Goal: Communication & Community: Answer question/provide support

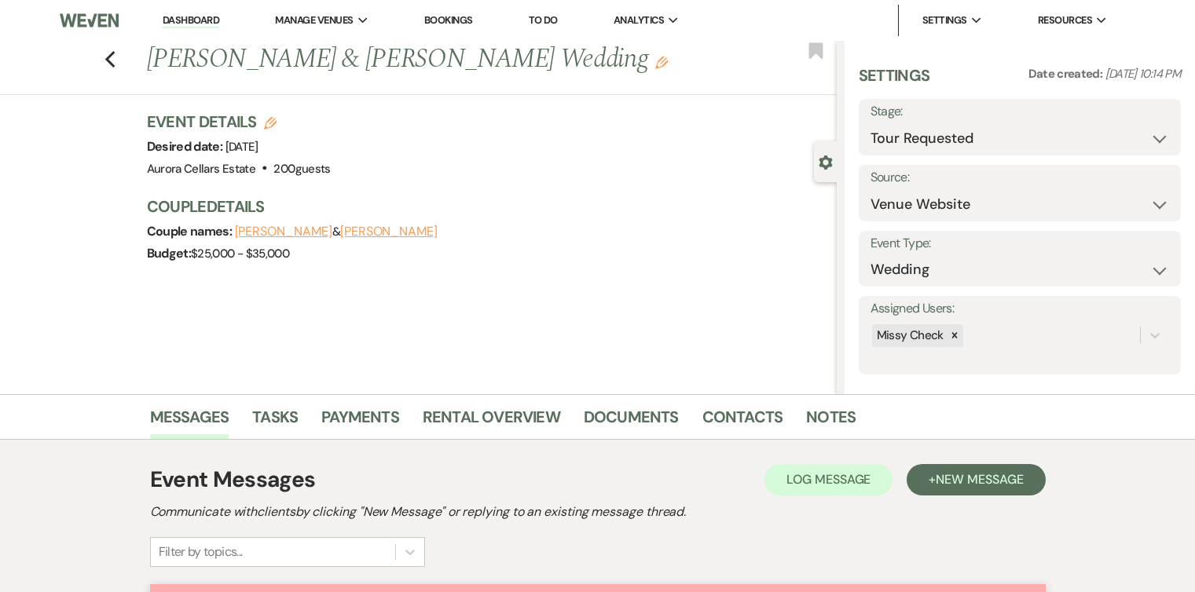
select select "2"
select select "5"
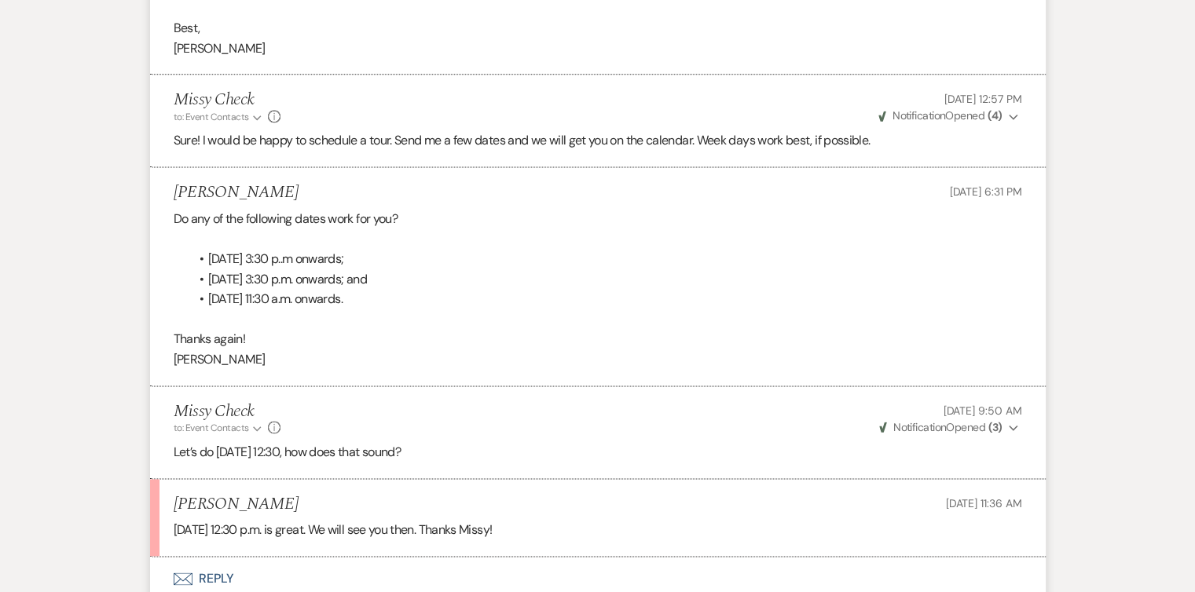
select select "2"
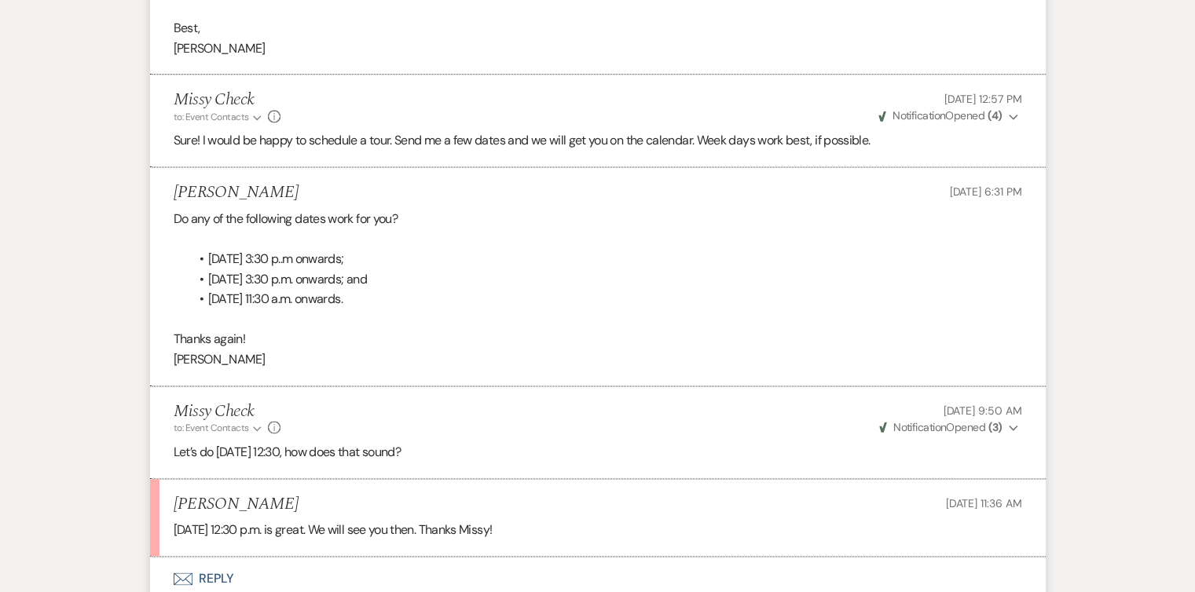
select select "2"
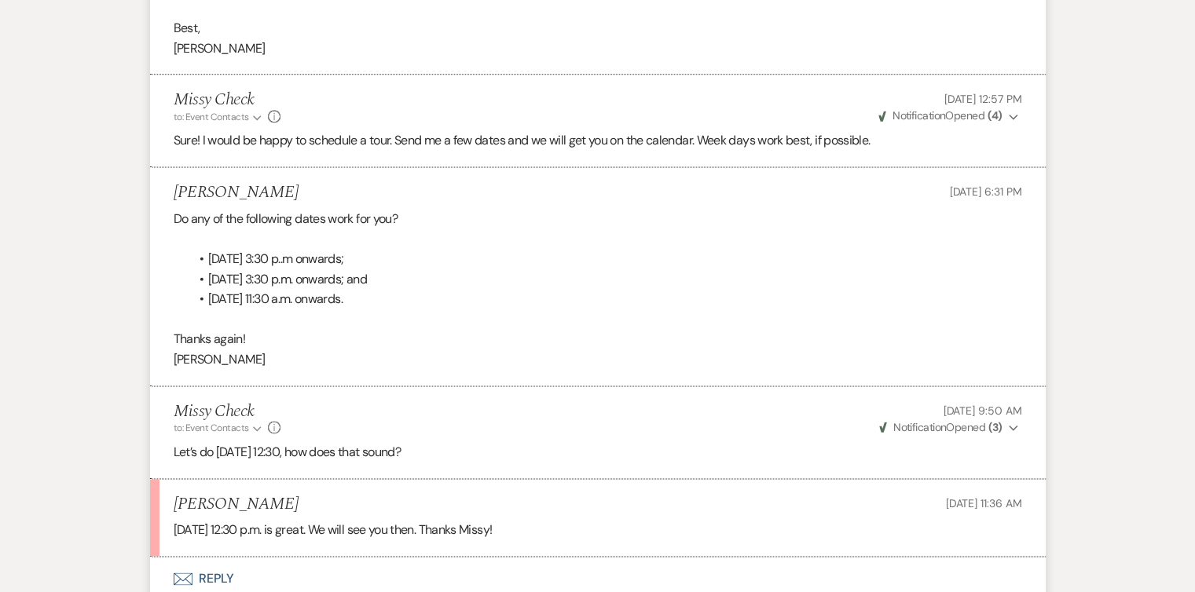
select select "2"
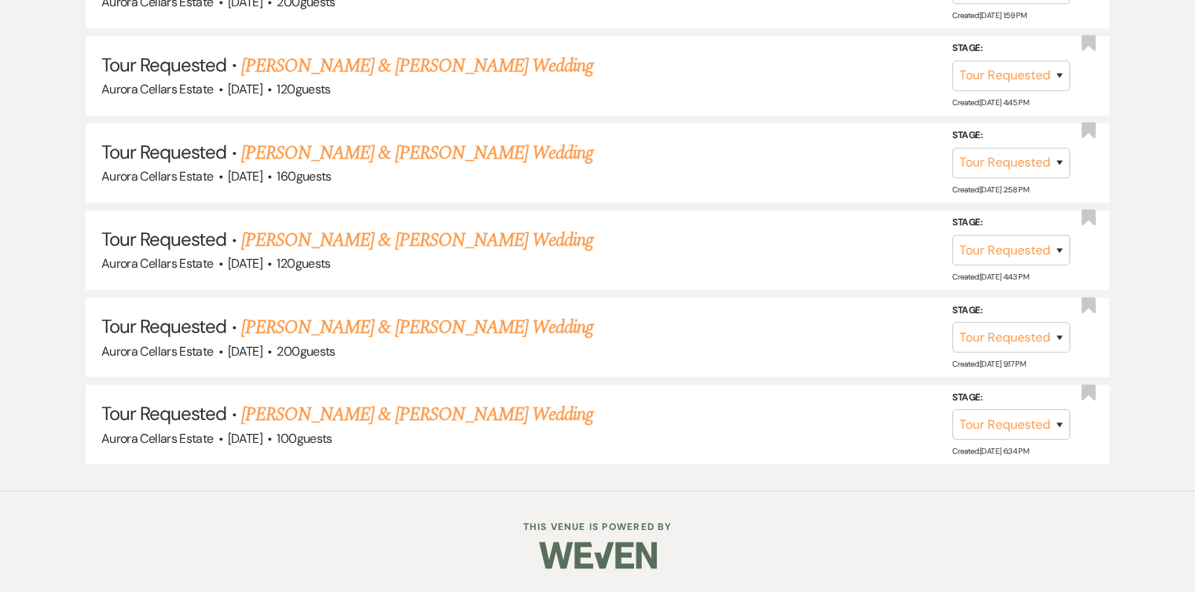
scroll to position [456, 0]
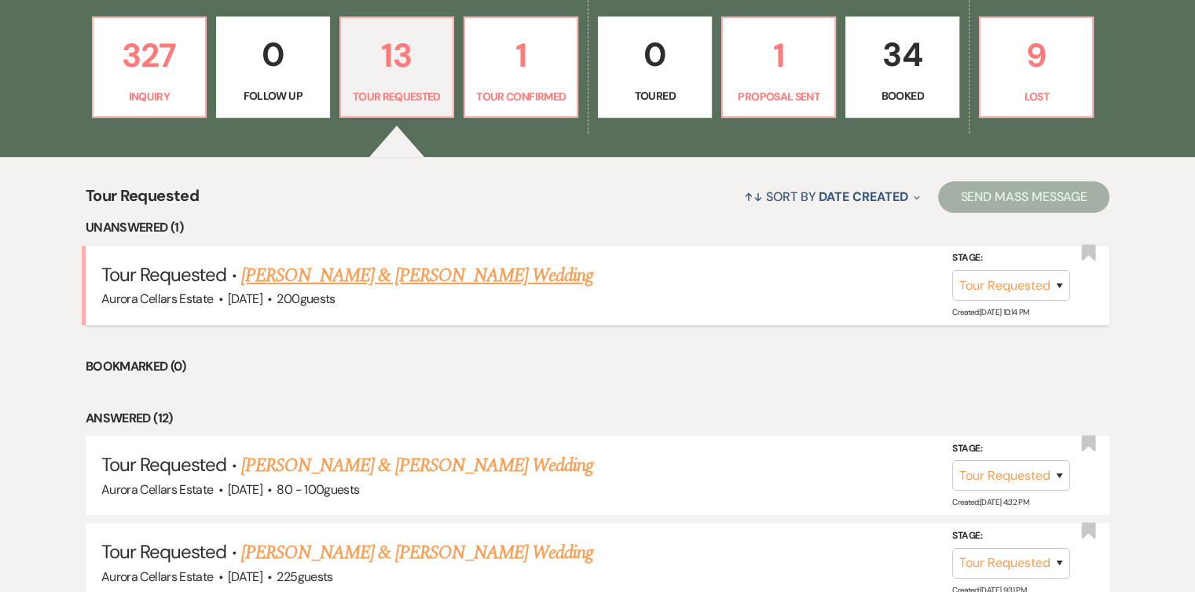
click at [386, 271] on link "Pierce Thomas & Elena Lentz's Wedding" at bounding box center [417, 276] width 352 height 28
select select "2"
select select "5"
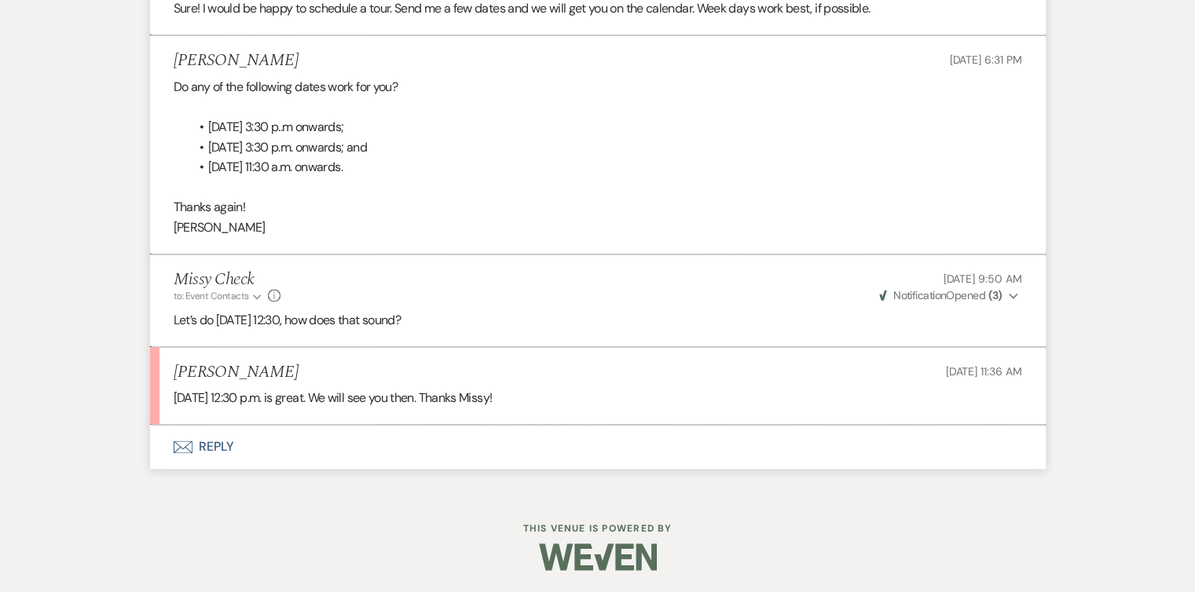
scroll to position [2261, 0]
click at [218, 442] on button "Envelope Reply" at bounding box center [597, 448] width 895 height 44
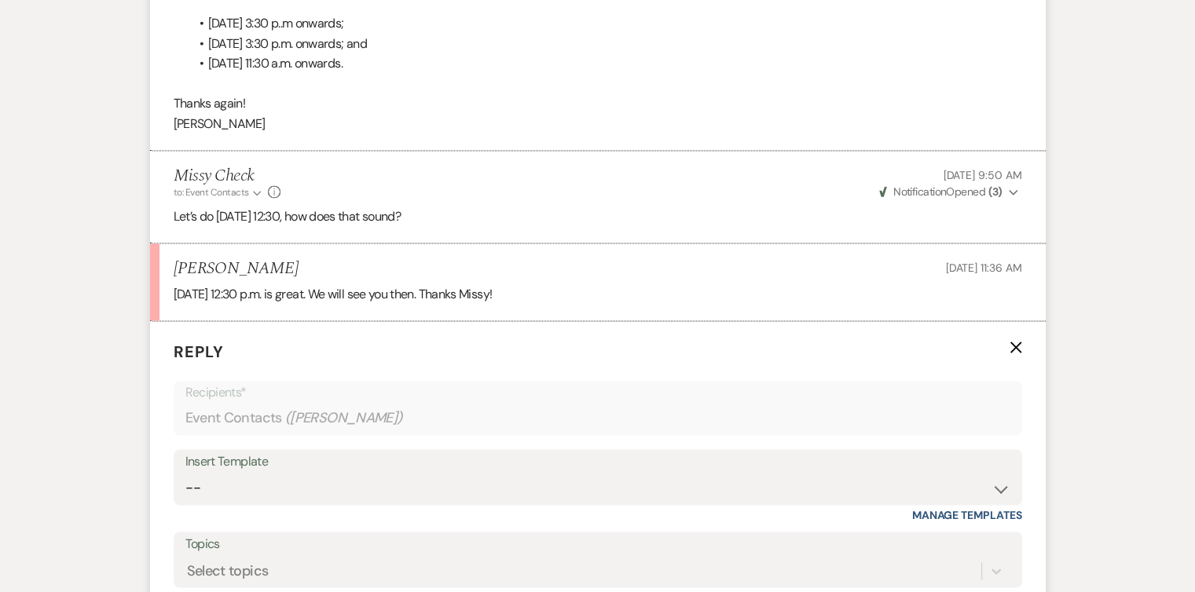
scroll to position [2551, 0]
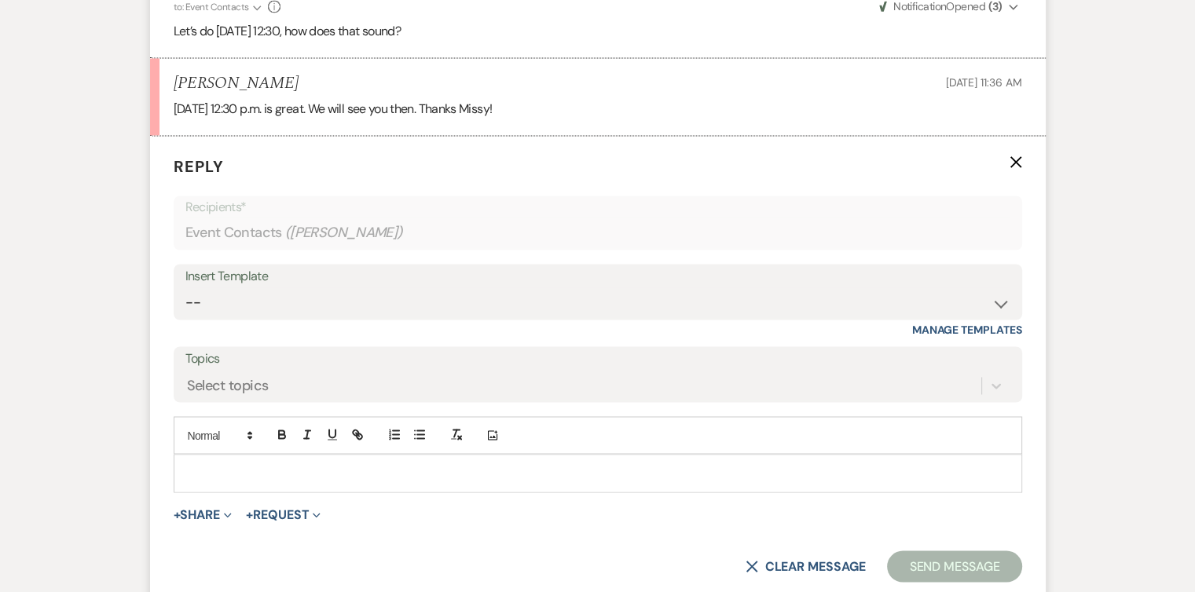
click at [207, 477] on p at bounding box center [597, 472] width 823 height 17
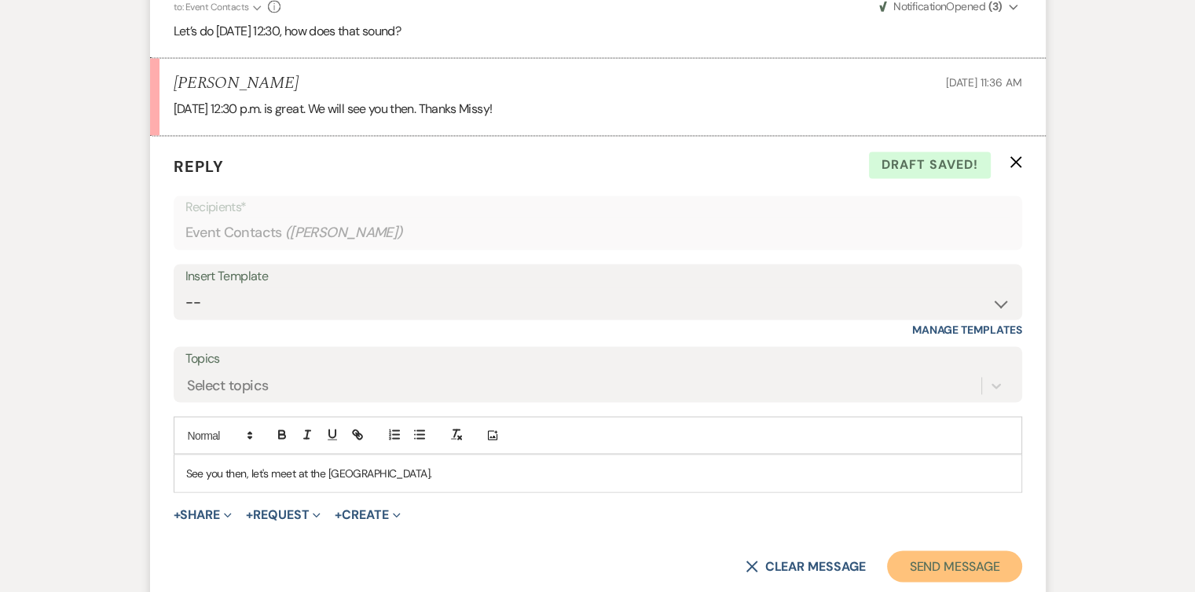
click at [988, 557] on button "Send Message" at bounding box center [954, 566] width 134 height 31
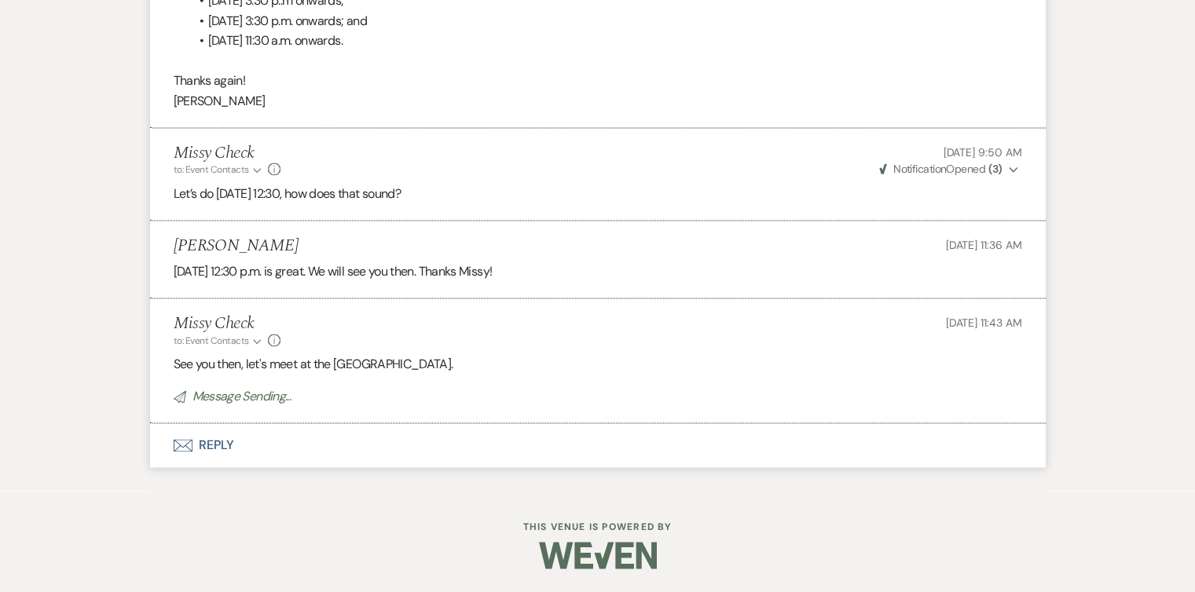
scroll to position [2386, 0]
select select "2"
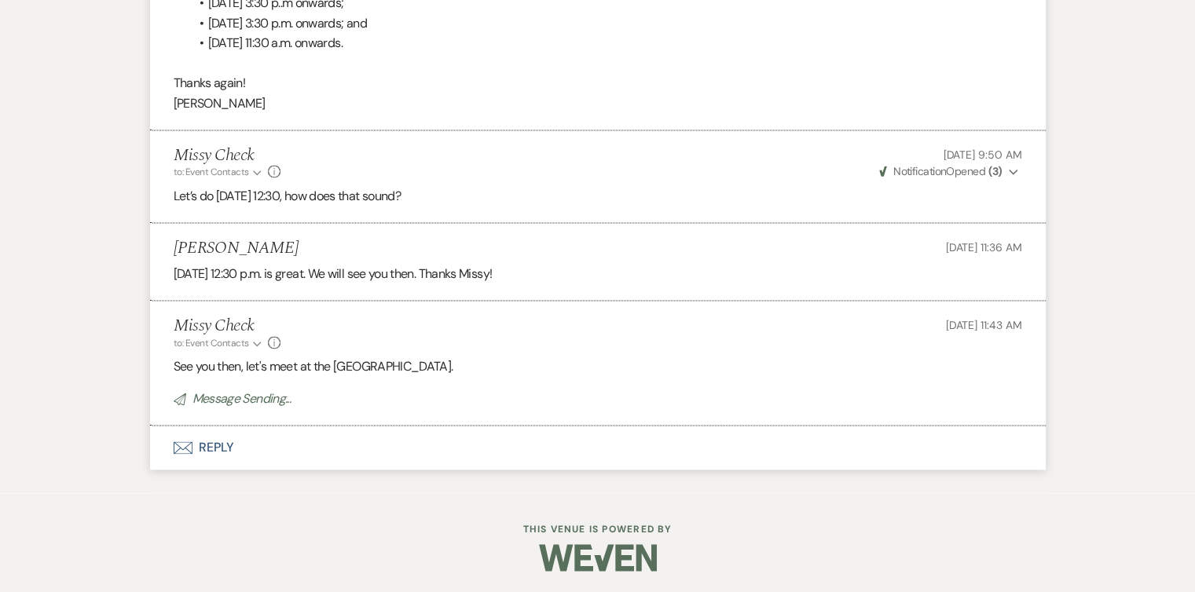
select select "2"
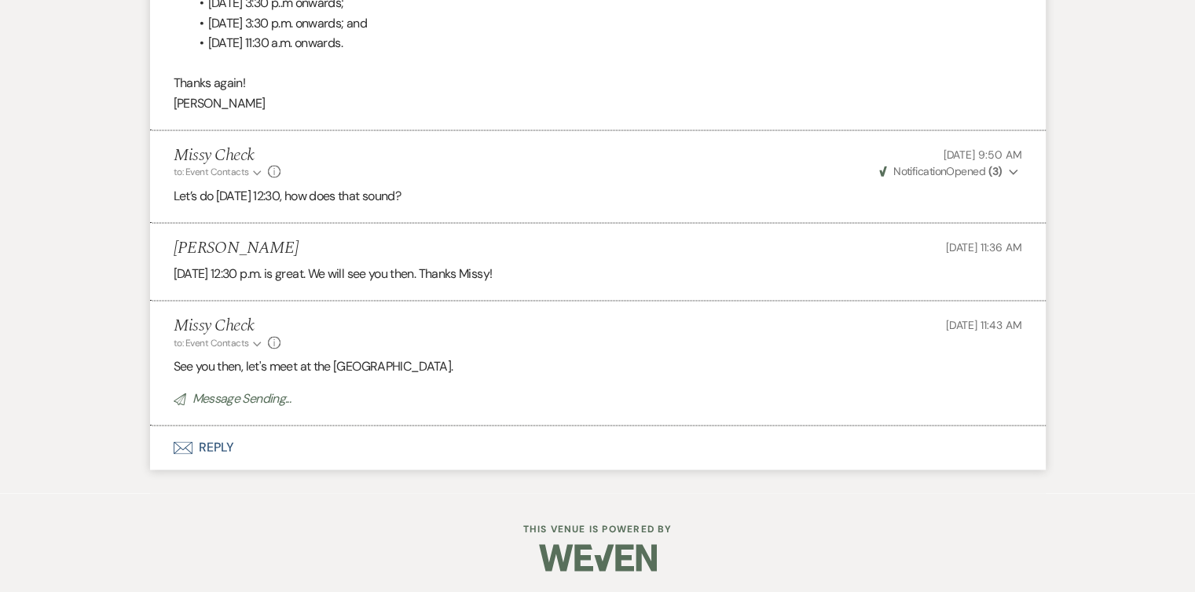
select select "2"
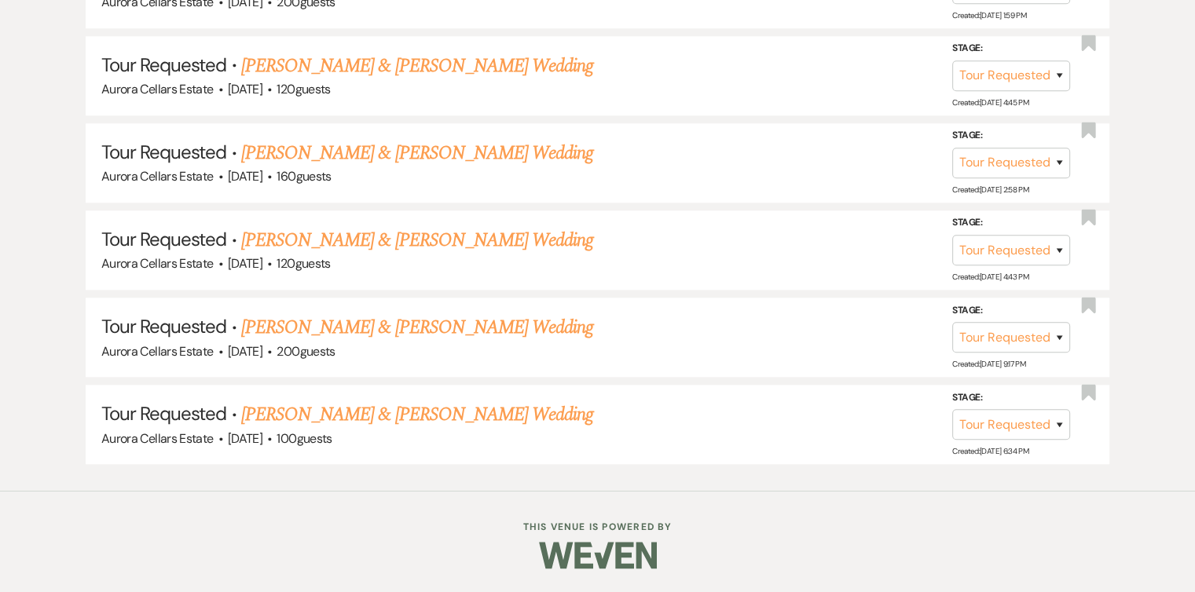
scroll to position [456, 0]
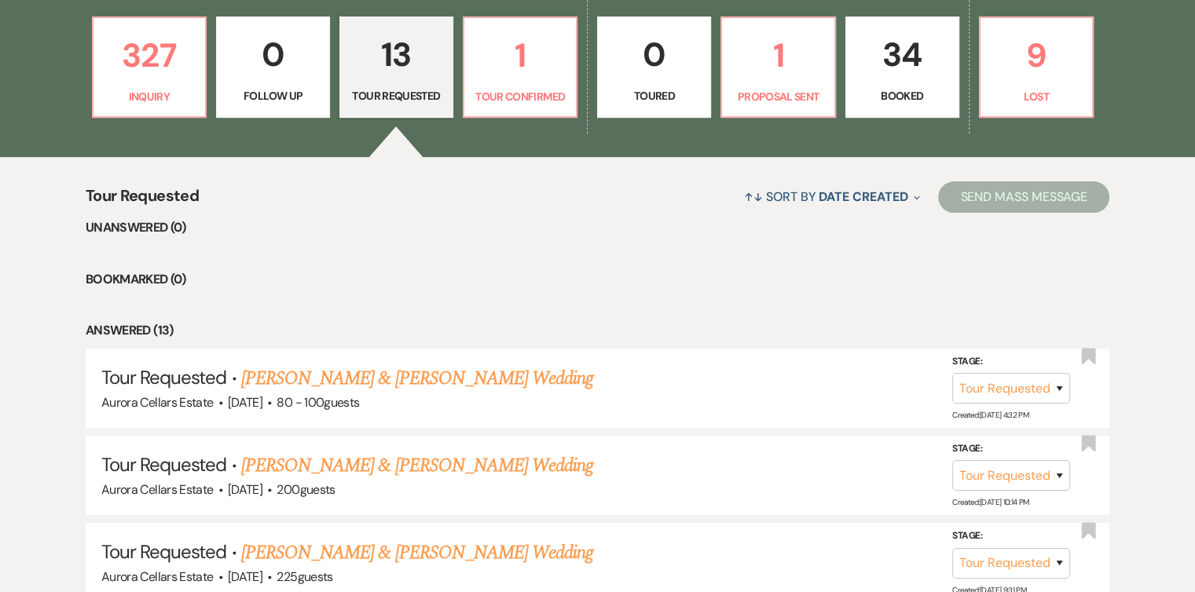
scroll to position [176, 0]
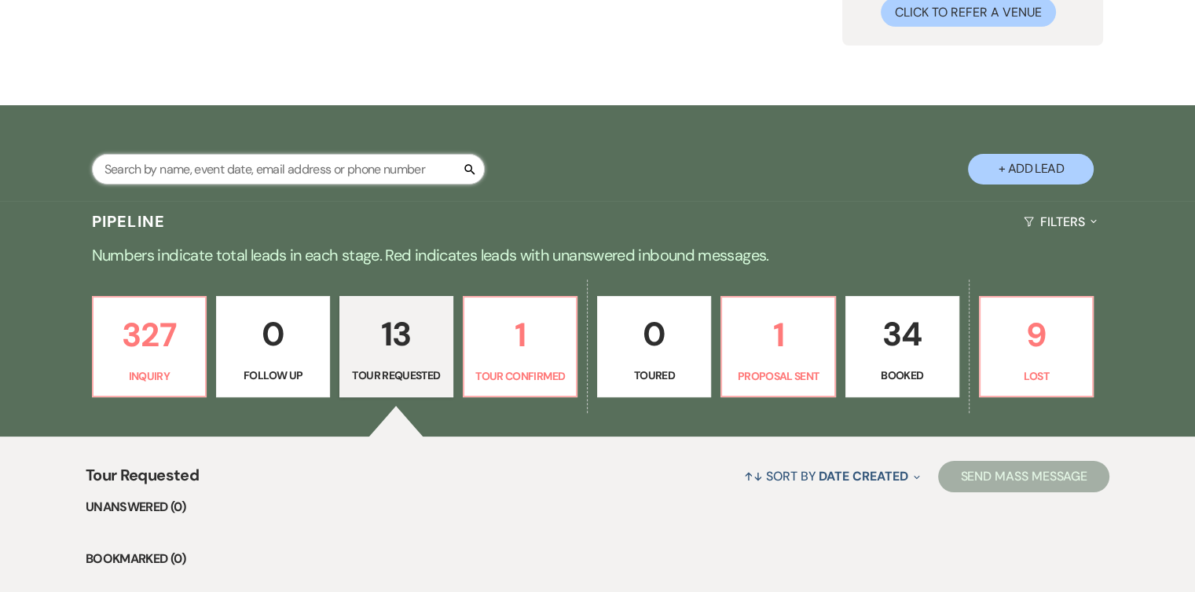
click at [421, 160] on input "text" at bounding box center [288, 169] width 393 height 31
type input "logan"
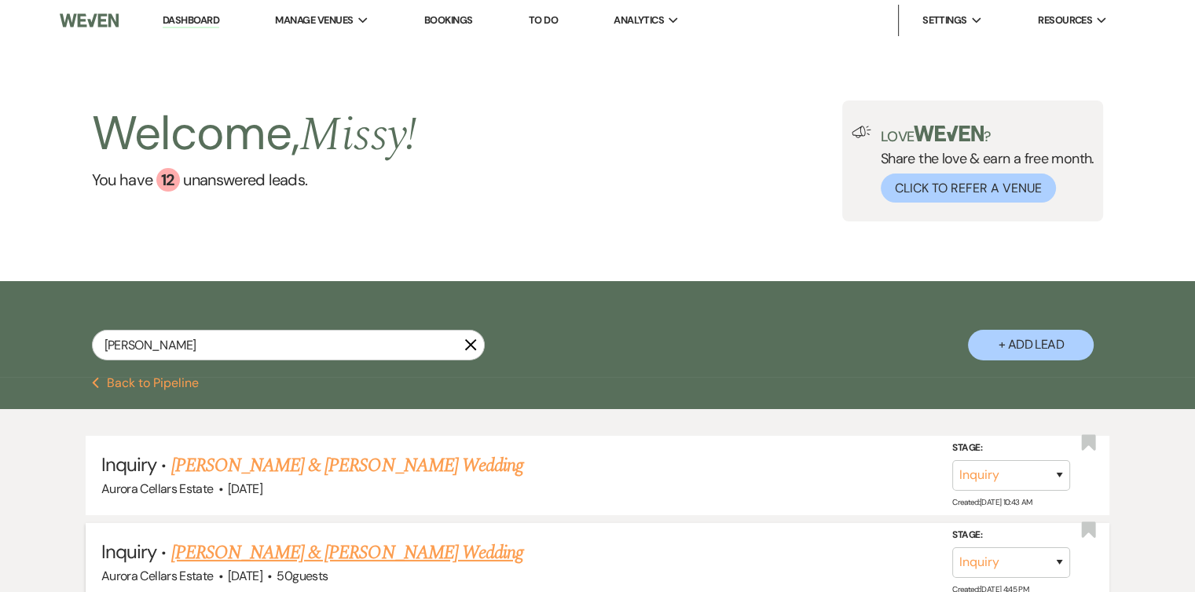
click at [336, 554] on link "[PERSON_NAME] & [PERSON_NAME] Wedding" at bounding box center [347, 553] width 352 height 28
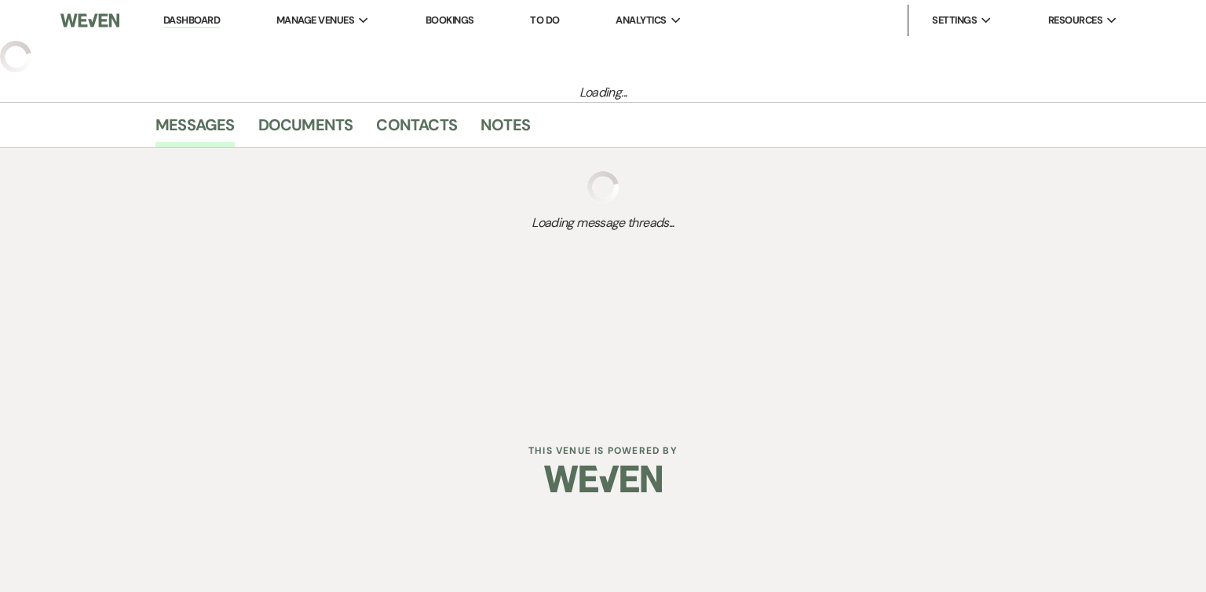
select select "5"
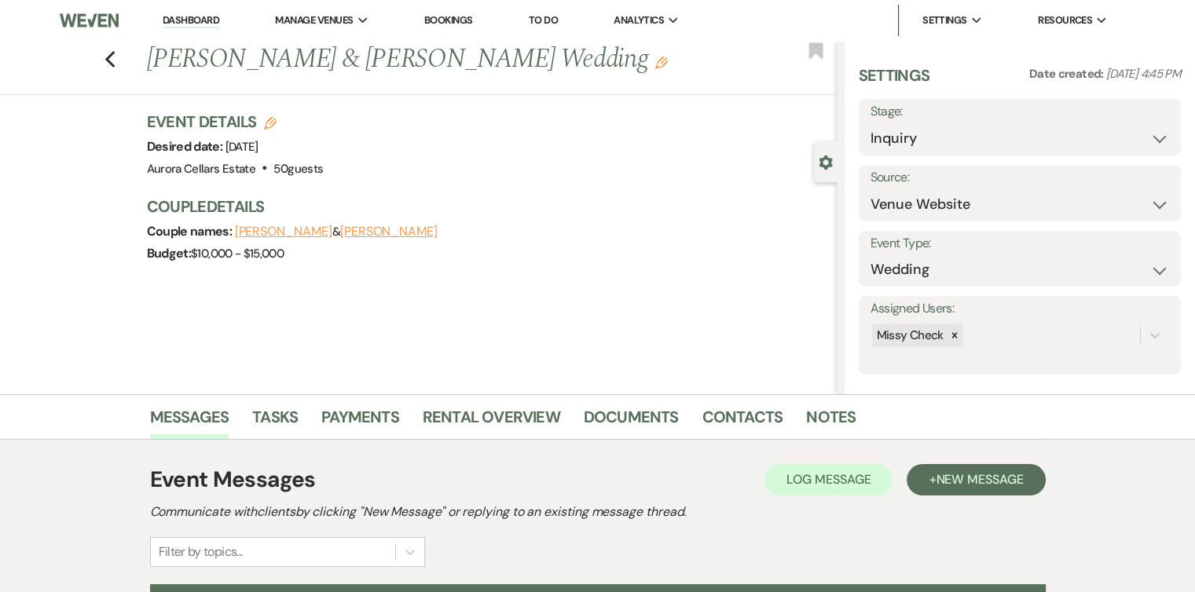
scroll to position [173, 0]
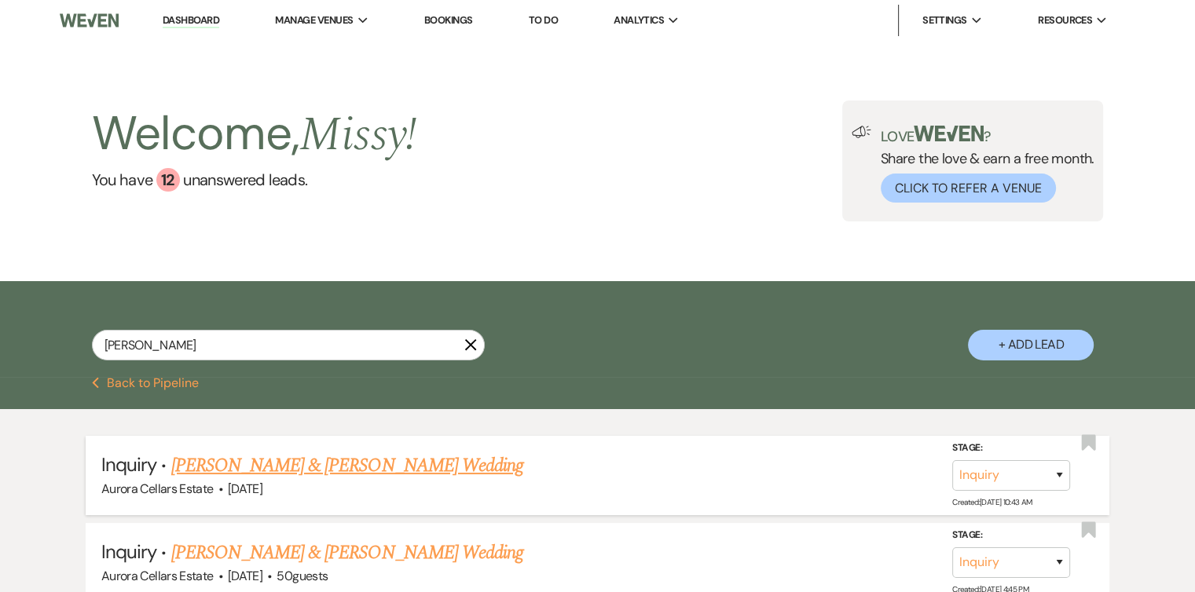
click at [349, 468] on link "[PERSON_NAME] & [PERSON_NAME] Wedding" at bounding box center [347, 466] width 352 height 28
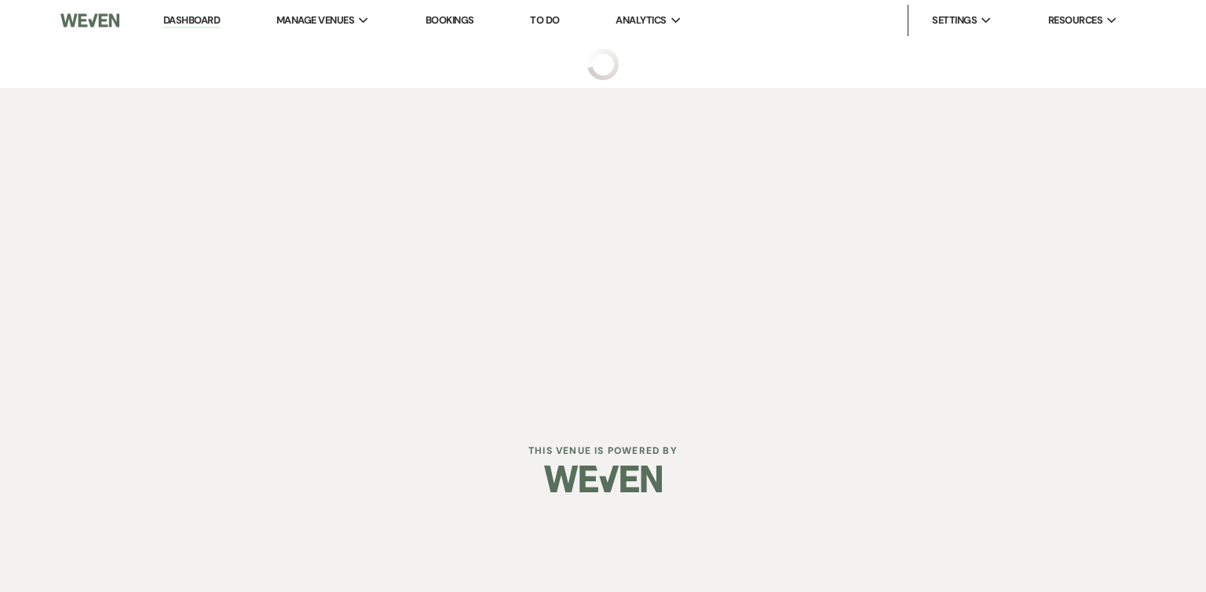
select select "5"
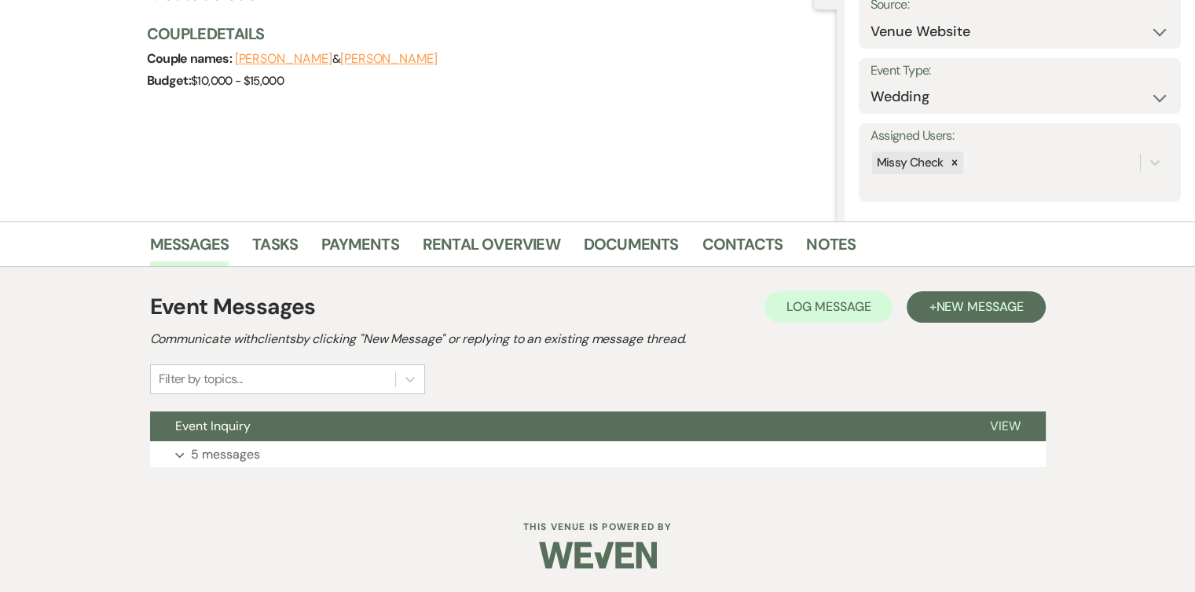
scroll to position [172, 0]
click at [430, 457] on button "Expand 5 messages" at bounding box center [597, 455] width 895 height 27
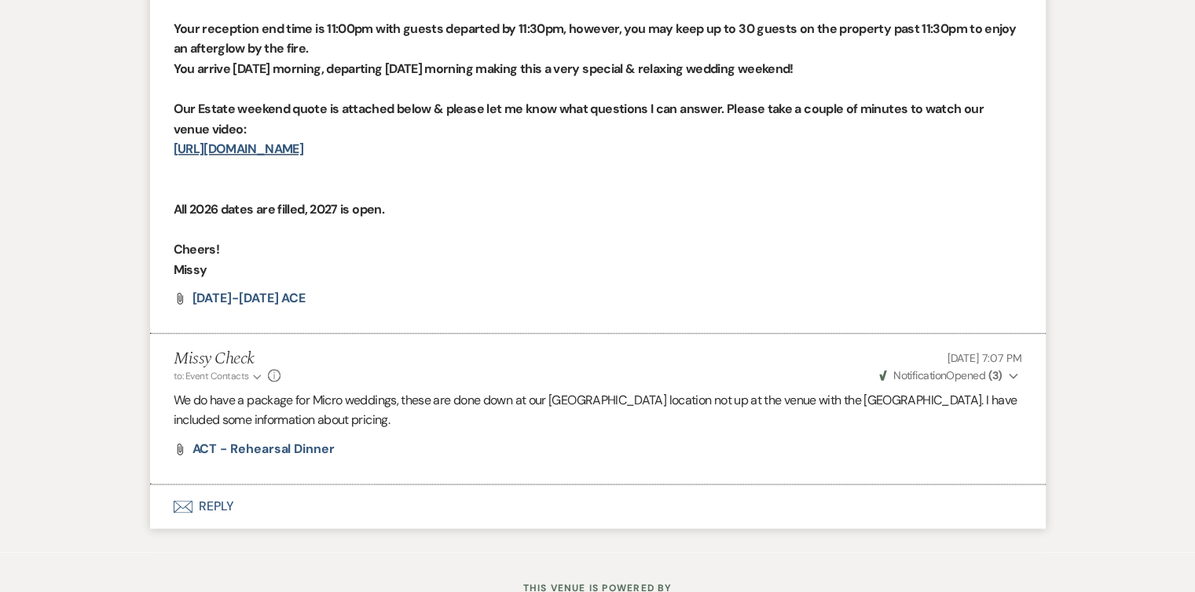
scroll to position [1875, 0]
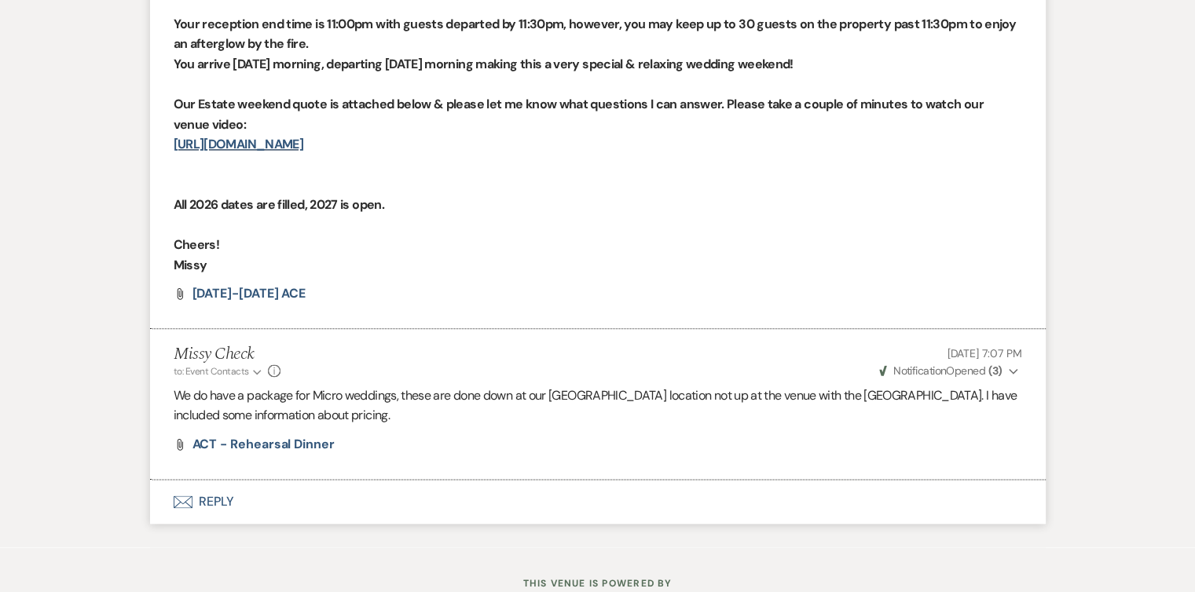
drag, startPoint x: 221, startPoint y: 499, endPoint x: 576, endPoint y: 481, distance: 355.5
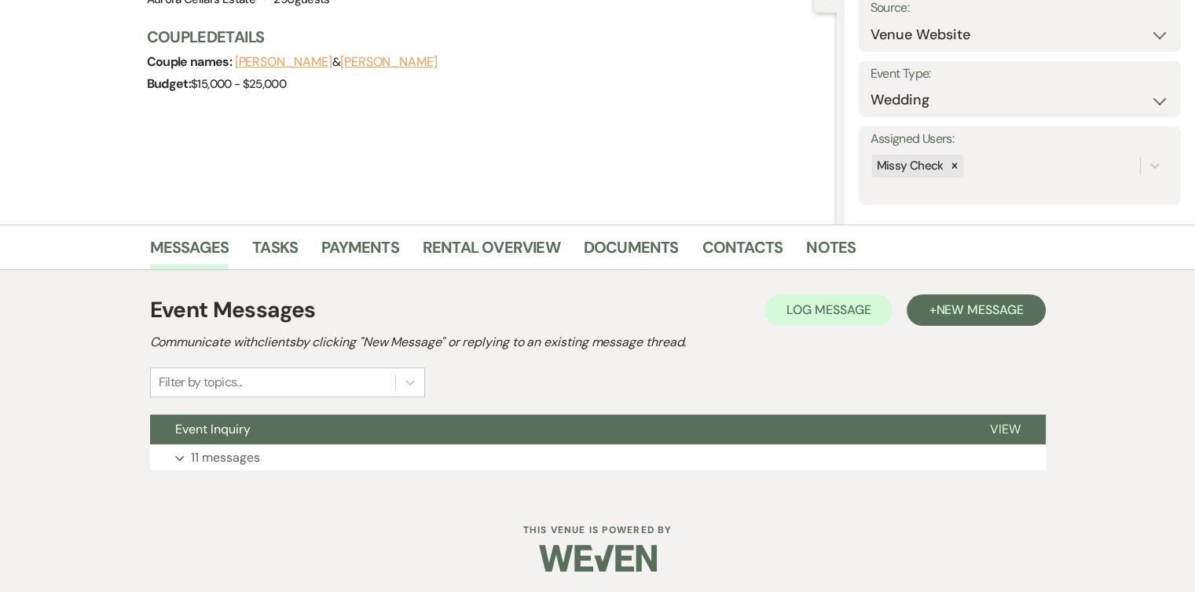
scroll to position [173, 0]
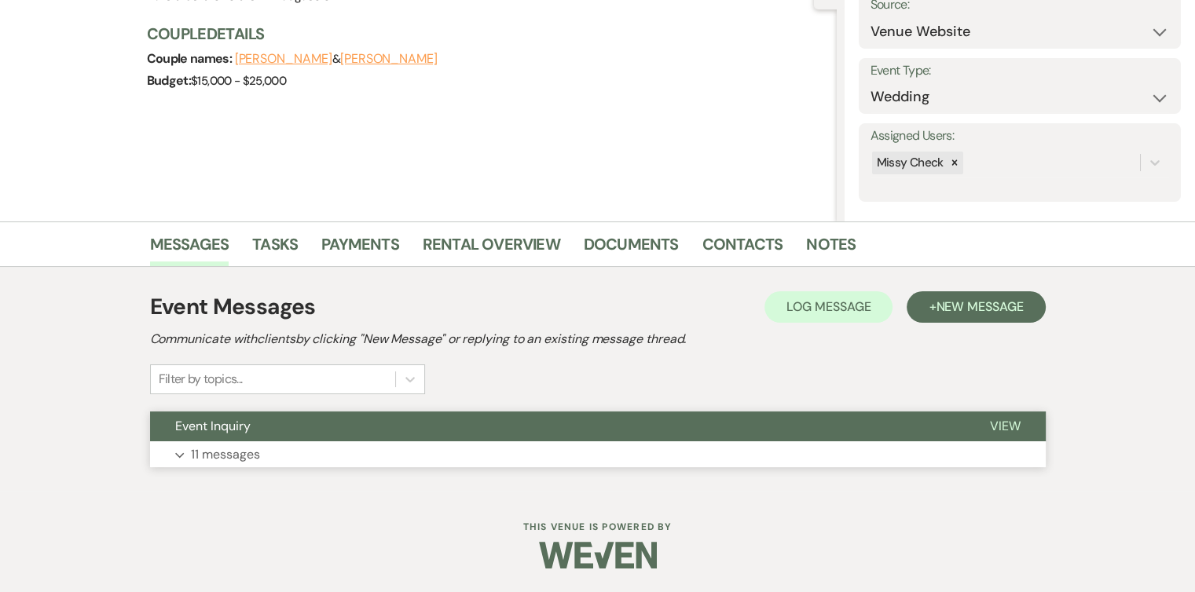
click at [398, 456] on button "Expand 11 messages" at bounding box center [597, 454] width 895 height 27
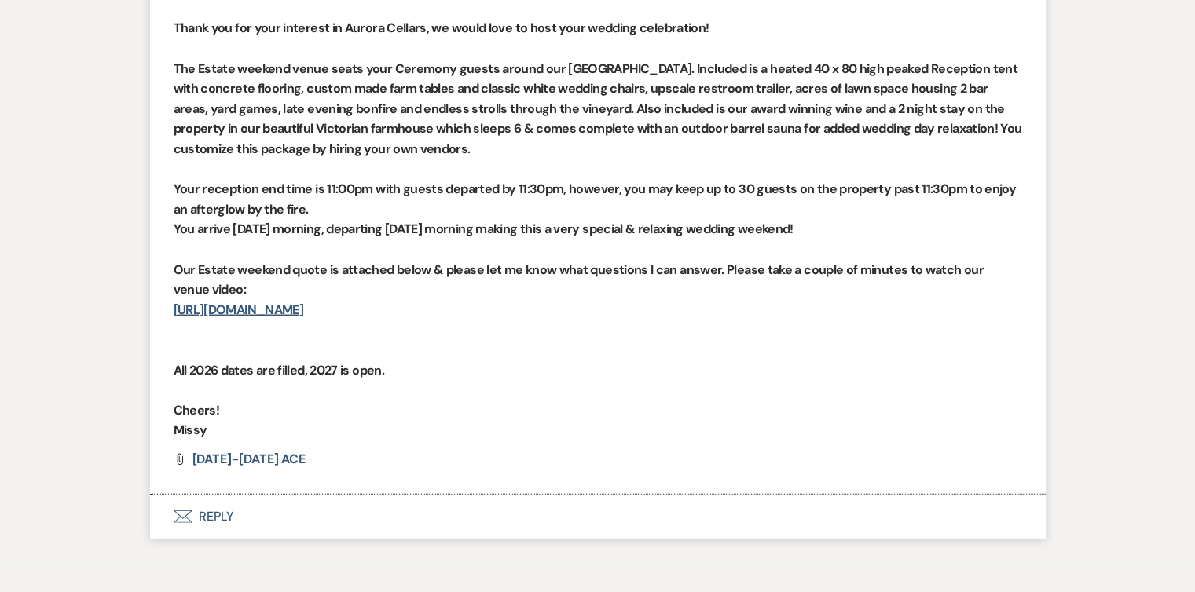
scroll to position [4157, 0]
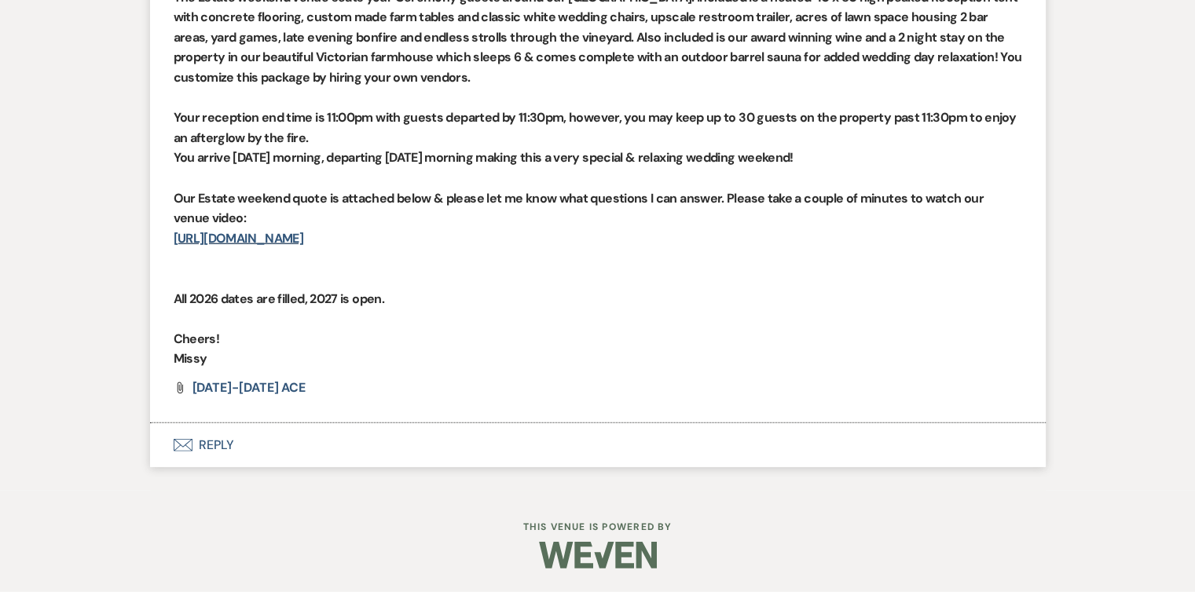
click at [207, 441] on button "Envelope Reply" at bounding box center [597, 445] width 895 height 44
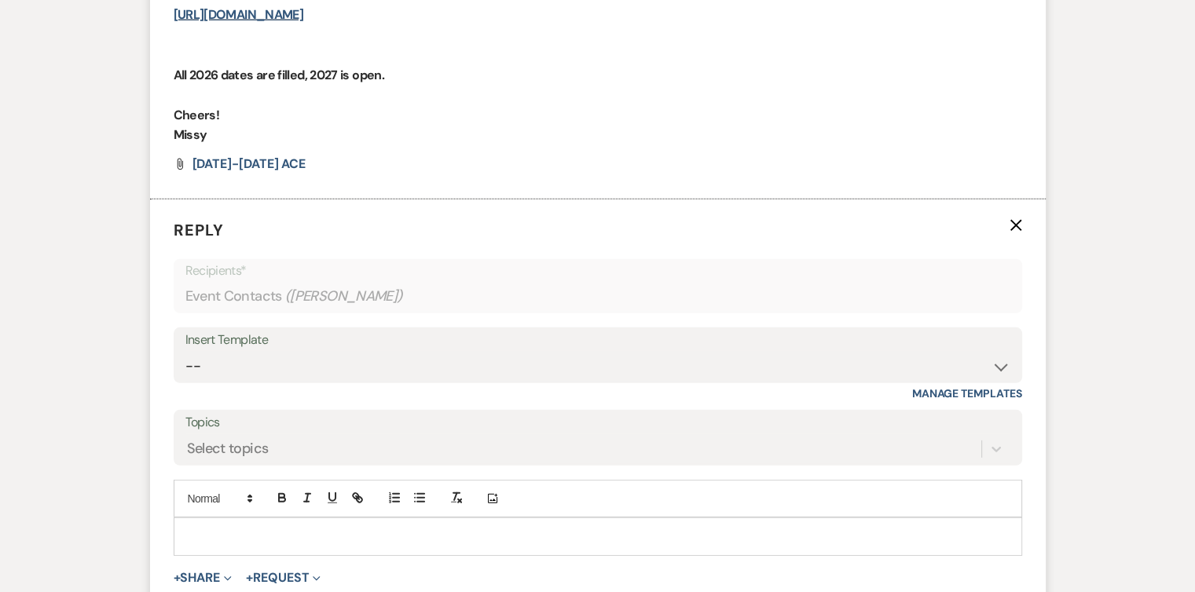
scroll to position [4346, 0]
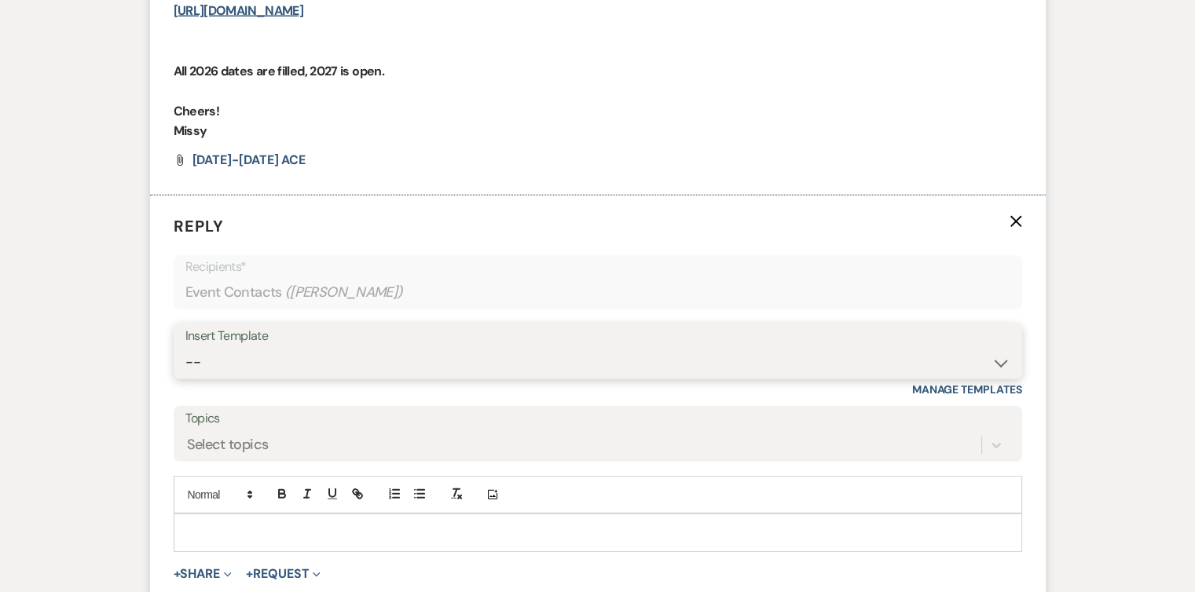
click at [999, 378] on select "-- Weven Planning Portal Introduction (Booked Events) Tour Request Response Fol…" at bounding box center [597, 362] width 825 height 31
click at [878, 514] on div "Add Photo" at bounding box center [598, 495] width 848 height 38
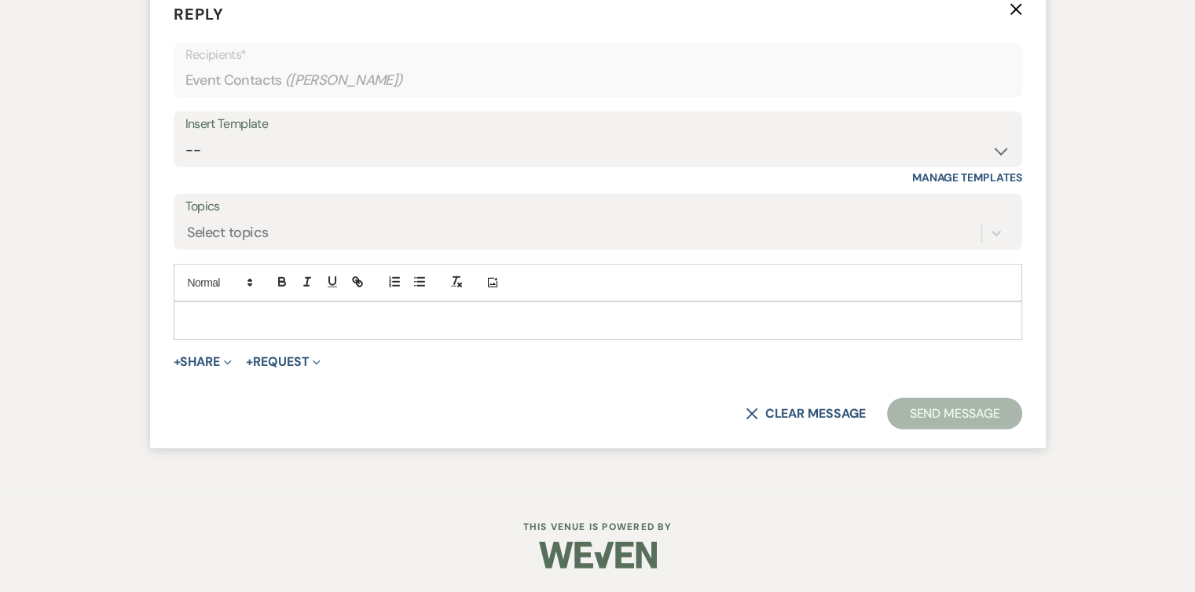
scroll to position [4571, 0]
click at [223, 329] on p at bounding box center [597, 320] width 823 height 17
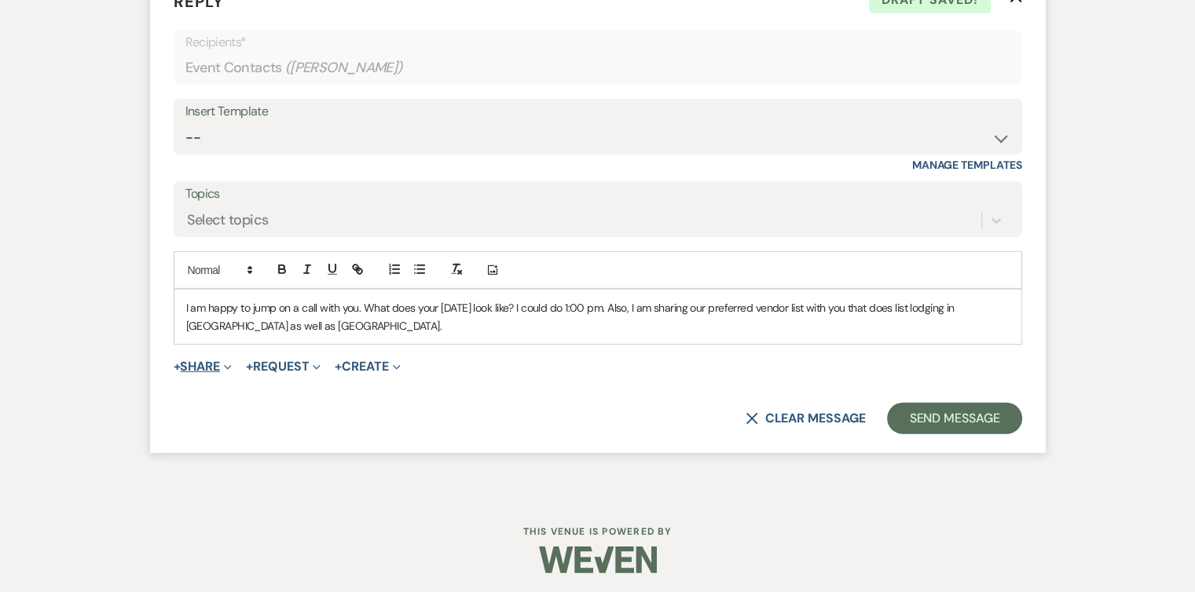
click at [210, 373] on button "+ Share Expand" at bounding box center [203, 366] width 59 height 13
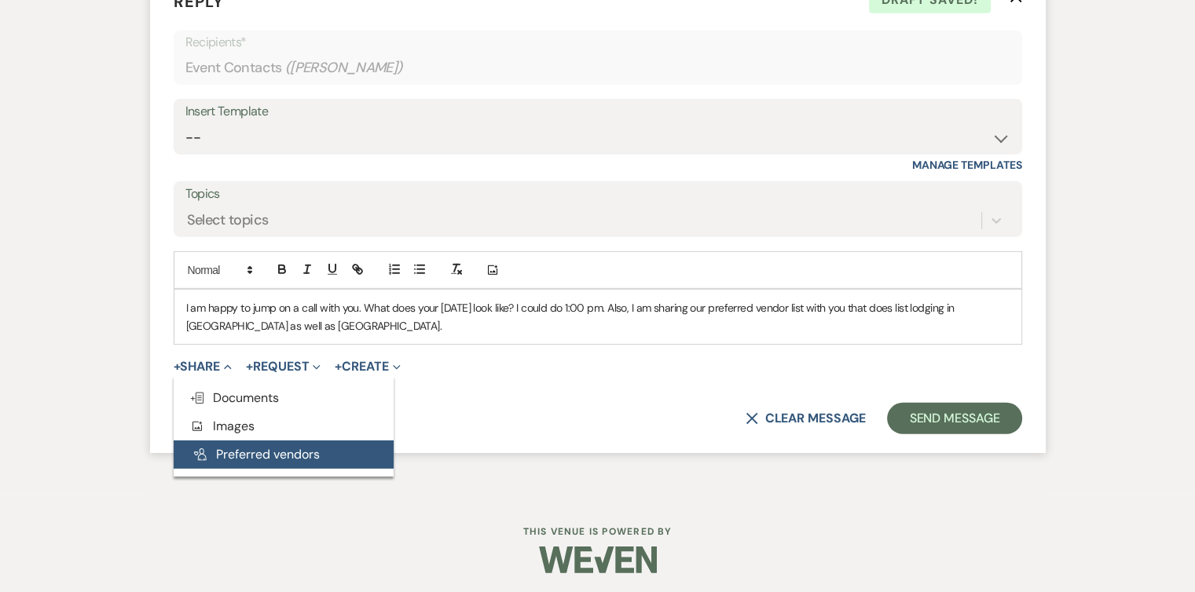
click at [265, 469] on button "Pref Vendors Preferred vendors" at bounding box center [284, 455] width 220 height 28
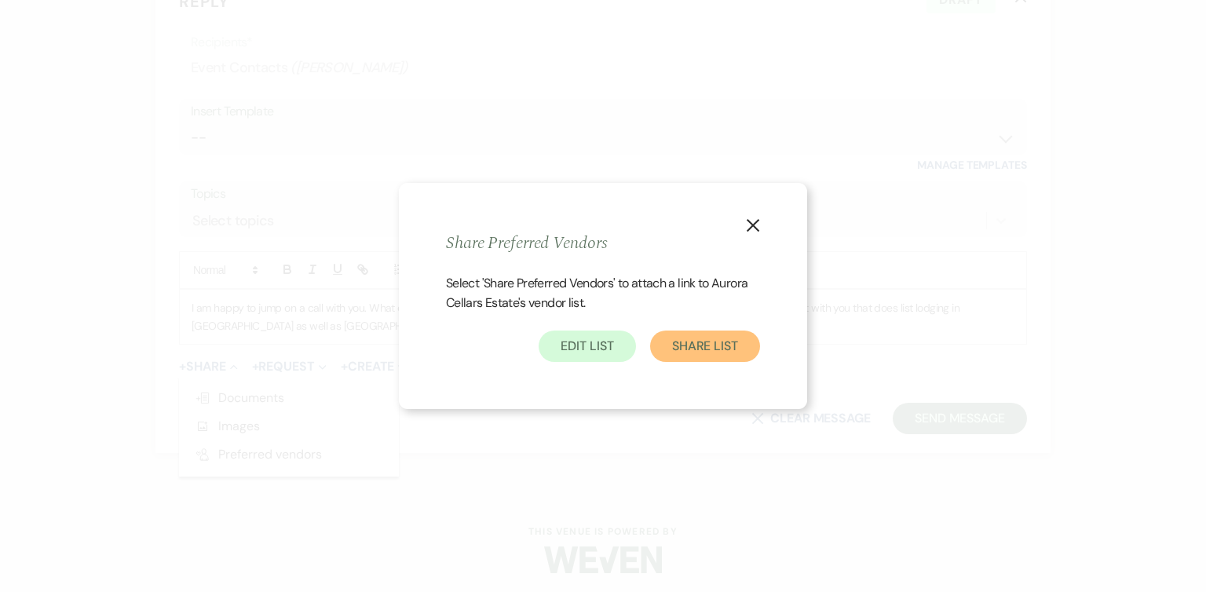
click at [697, 356] on button "Share List" at bounding box center [705, 346] width 110 height 31
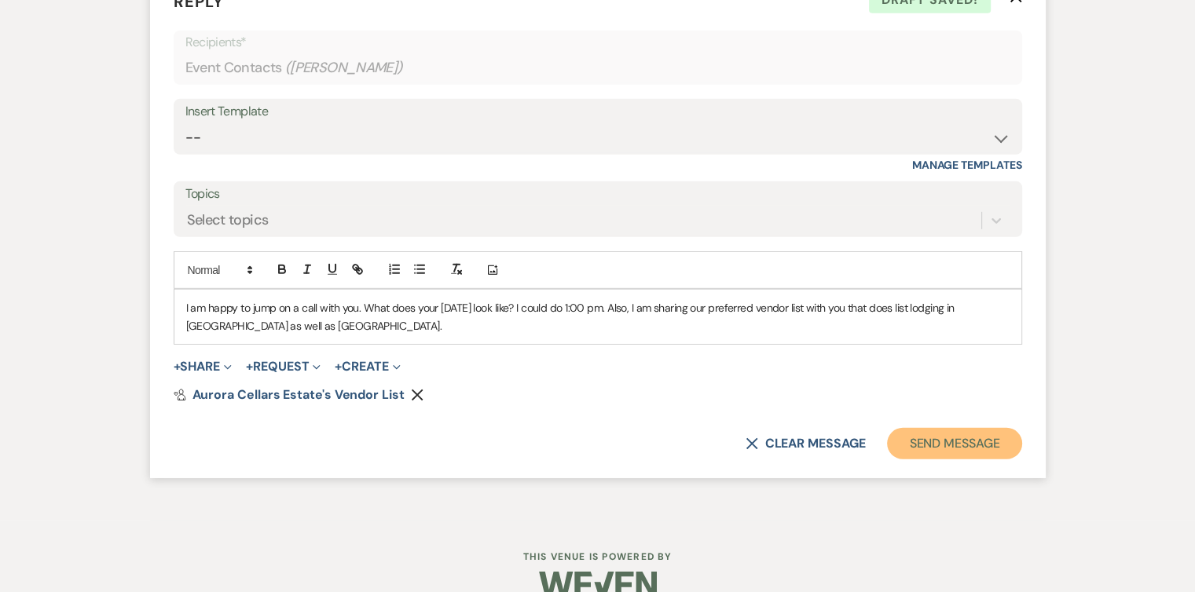
click at [929, 459] on button "Send Message" at bounding box center [954, 443] width 134 height 31
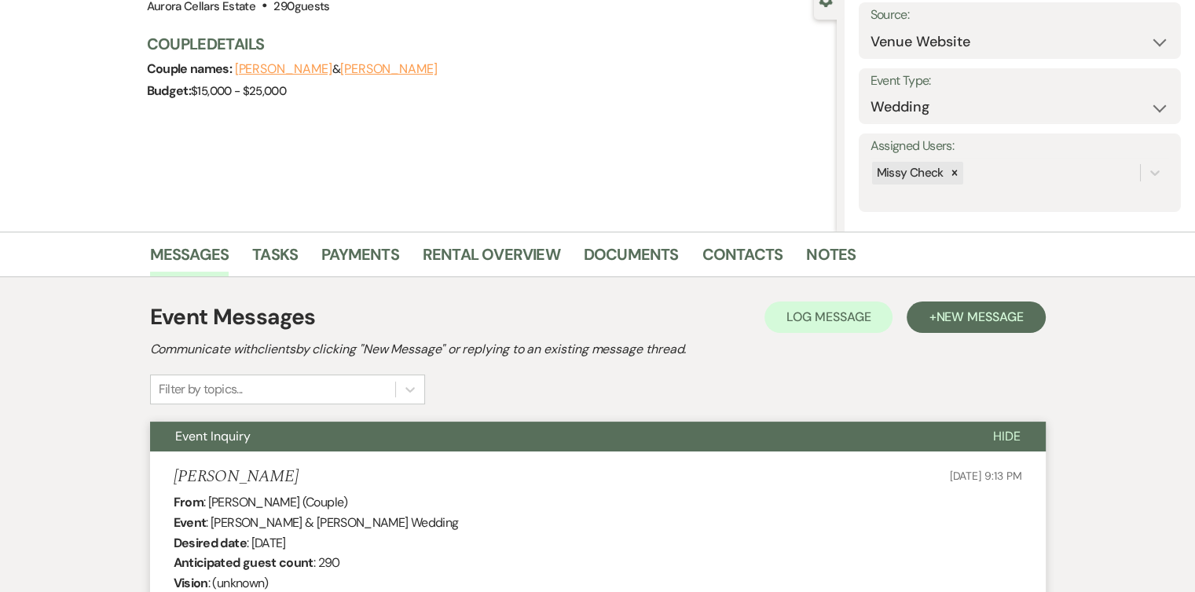
scroll to position [0, 0]
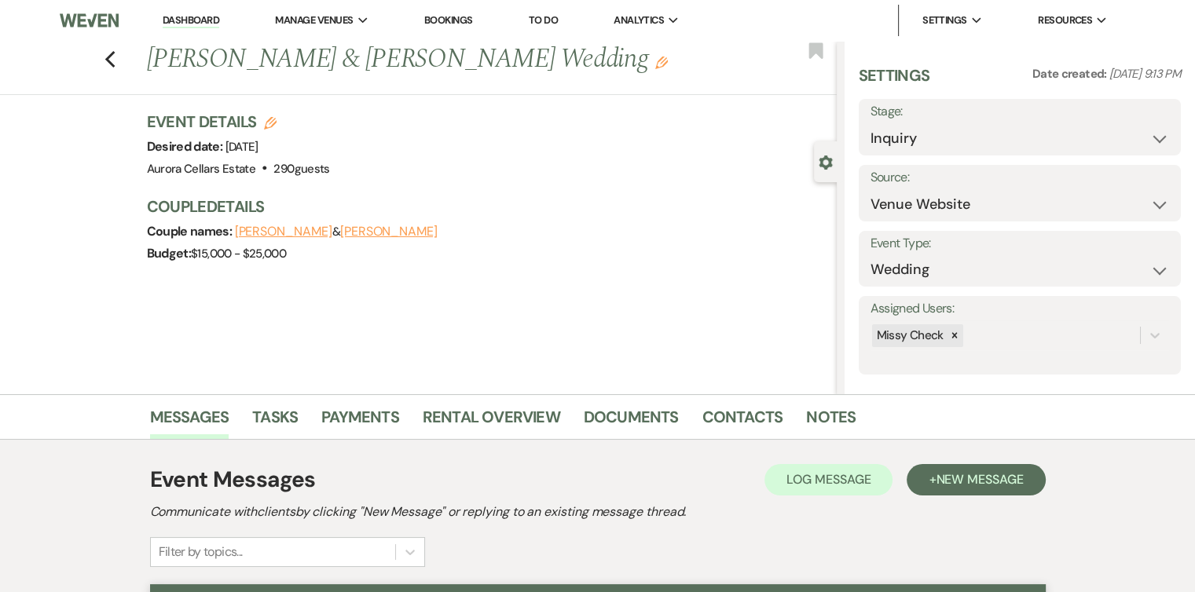
click at [120, 69] on div "Previous [PERSON_NAME] & [PERSON_NAME] Wedding Edit Bookmark" at bounding box center [414, 68] width 844 height 54
click at [116, 61] on icon "Previous" at bounding box center [110, 59] width 12 height 19
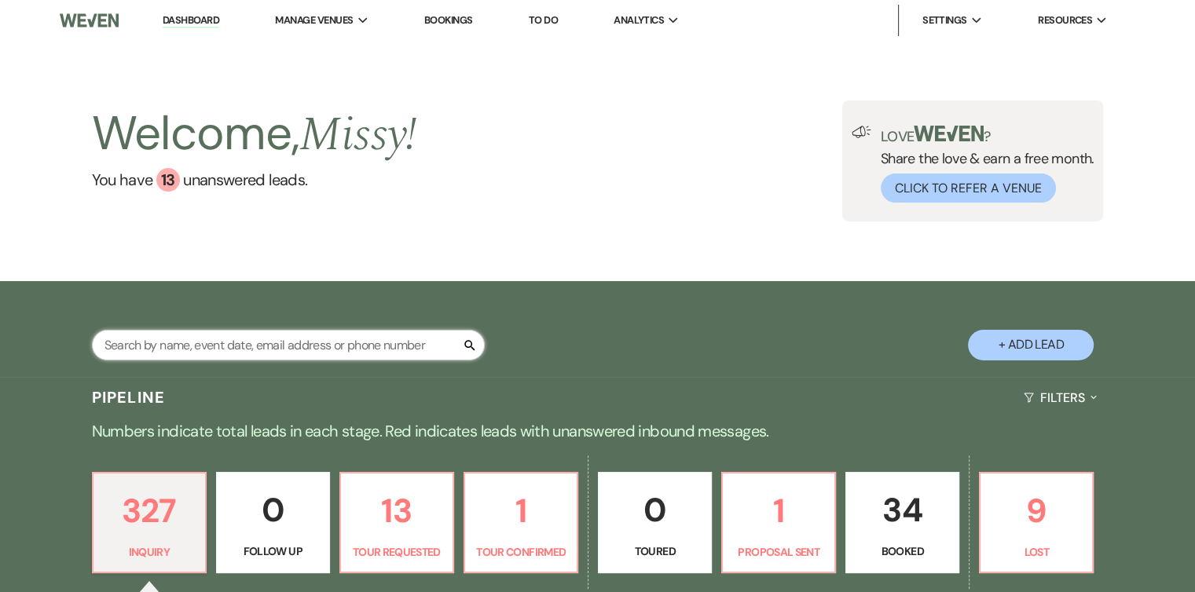
click at [367, 352] on input "text" at bounding box center [288, 345] width 393 height 31
type input "[PERSON_NAME]"
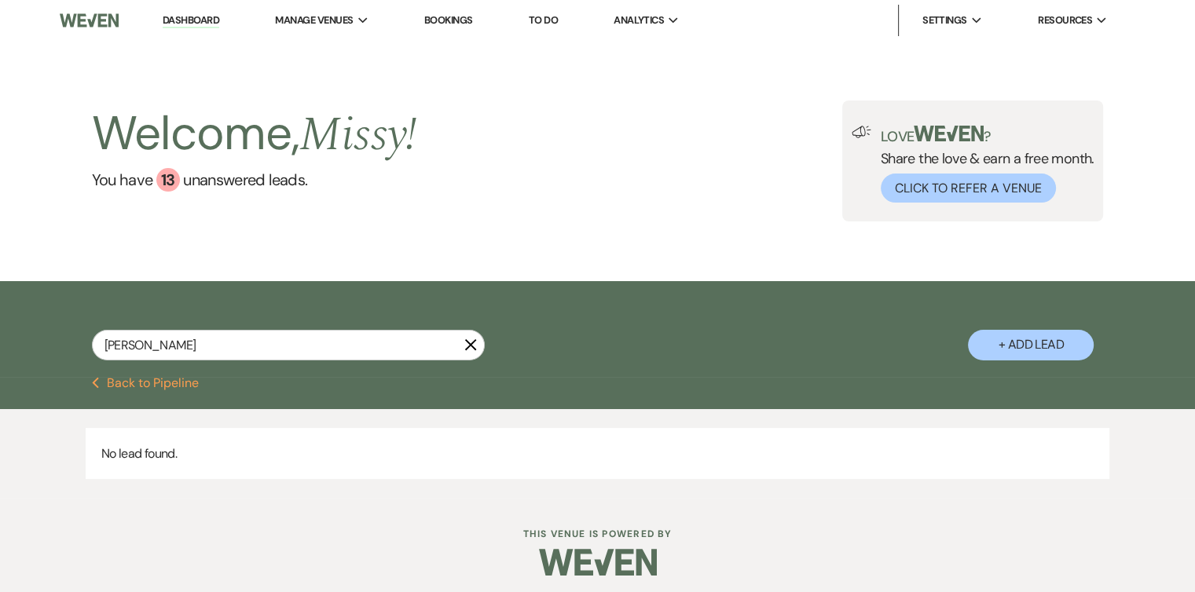
click at [471, 351] on icon "X" at bounding box center [470, 344] width 13 height 13
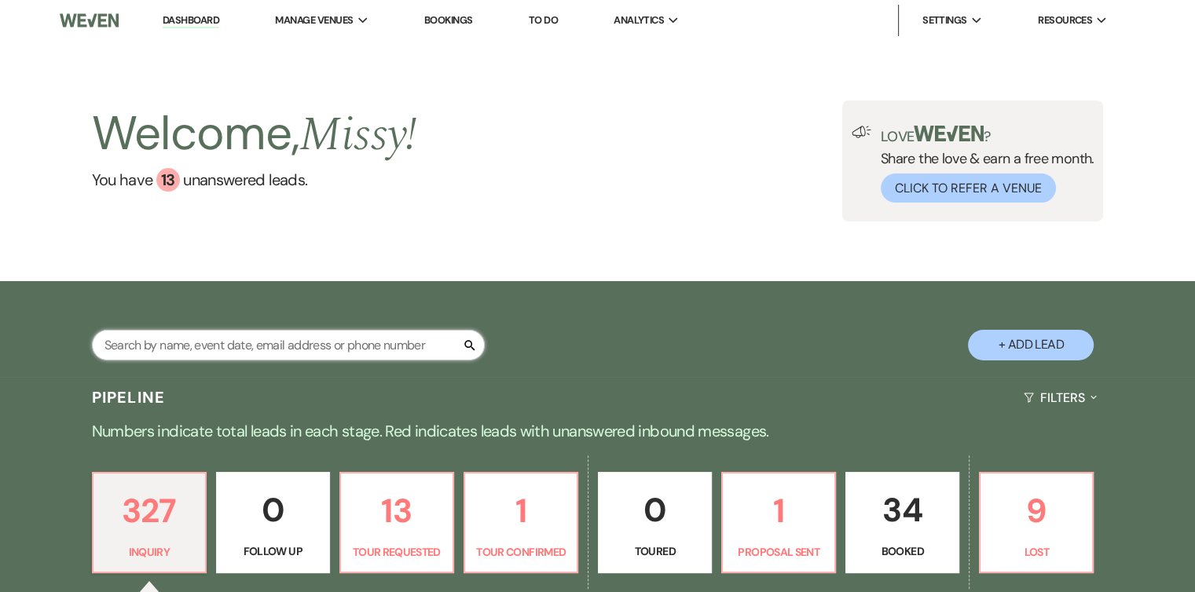
click at [430, 340] on input "text" at bounding box center [288, 345] width 393 height 31
type input "Marks"
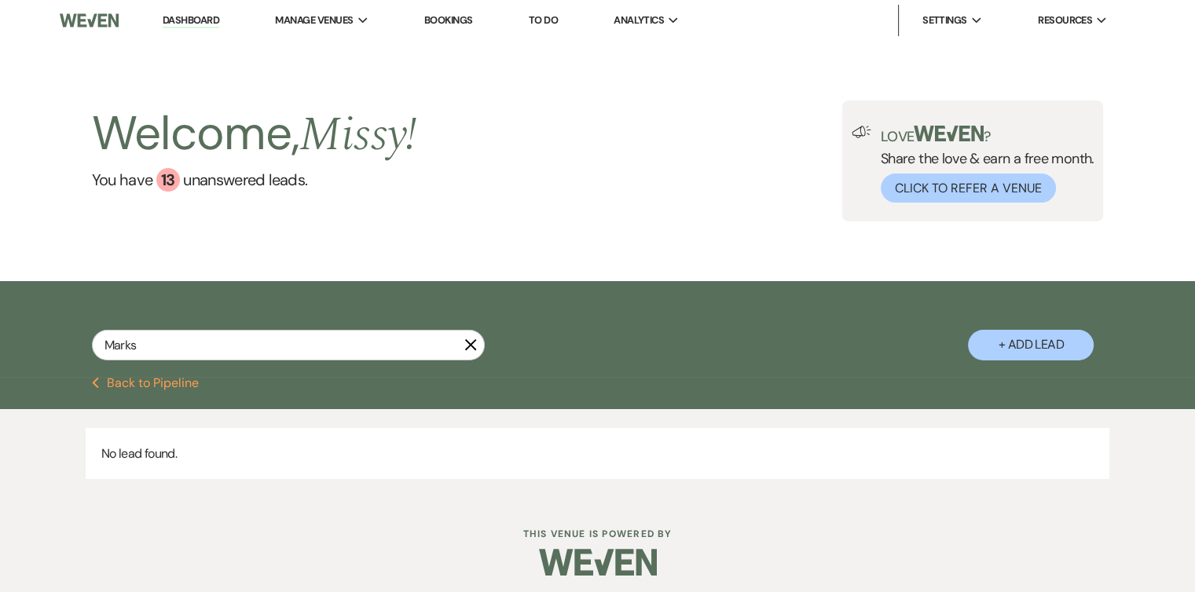
click at [471, 341] on icon "X" at bounding box center [470, 344] width 13 height 13
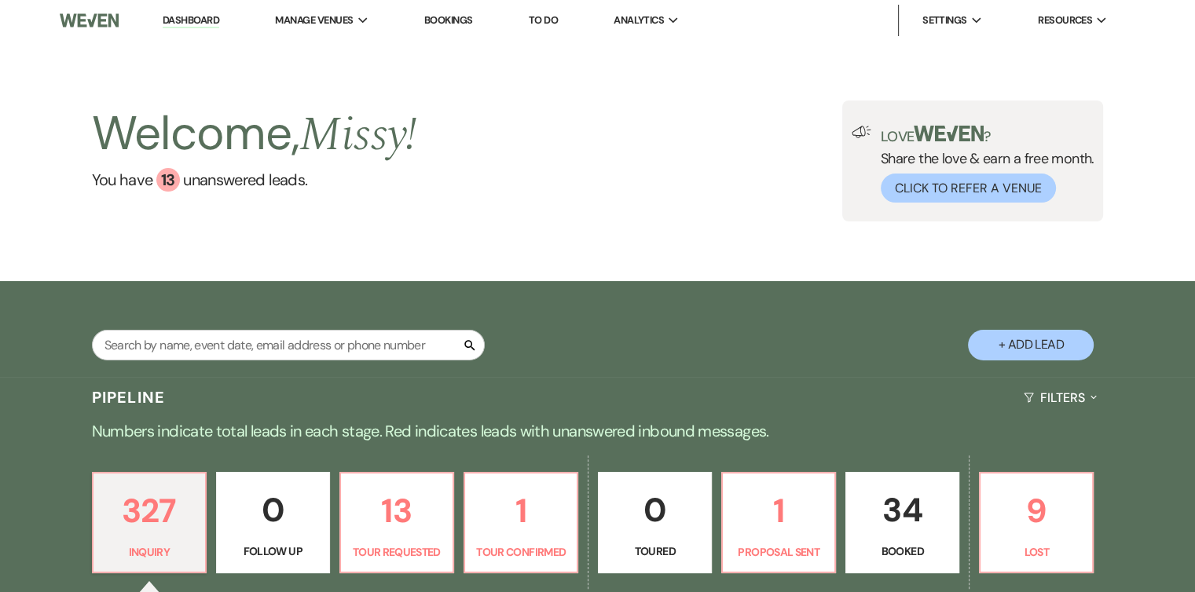
click at [471, 341] on icon "Search" at bounding box center [470, 345] width 14 height 14
click at [393, 357] on input "text" at bounding box center [288, 345] width 393 height 31
type input "Caitlin"
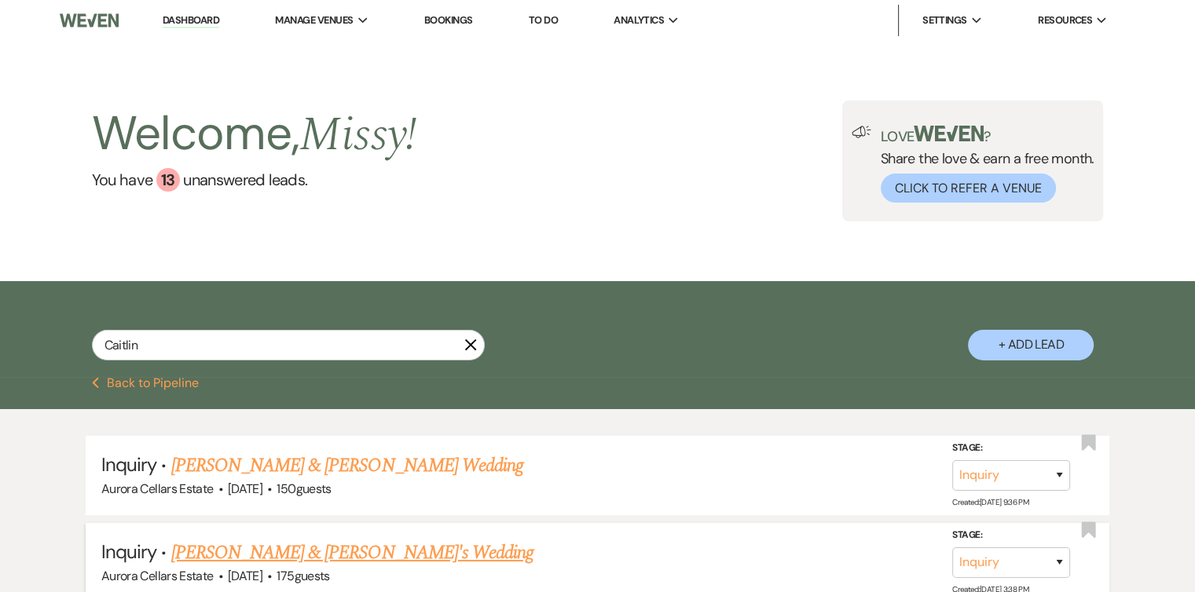
click at [326, 554] on link "[PERSON_NAME] & [PERSON_NAME]'s Wedding" at bounding box center [352, 553] width 363 height 28
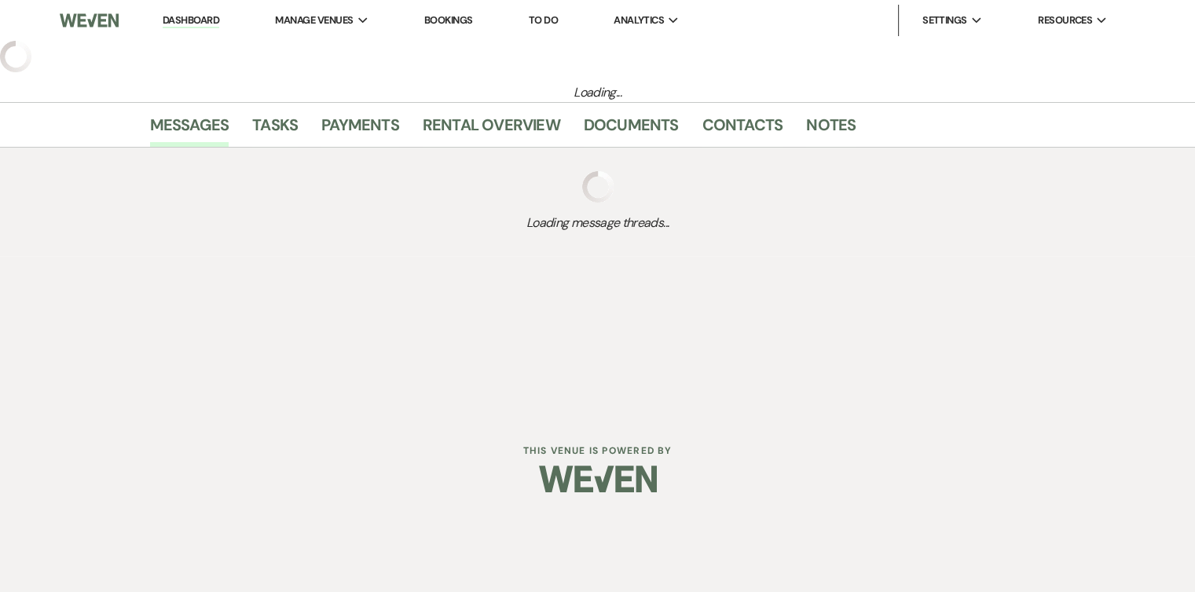
select select "5"
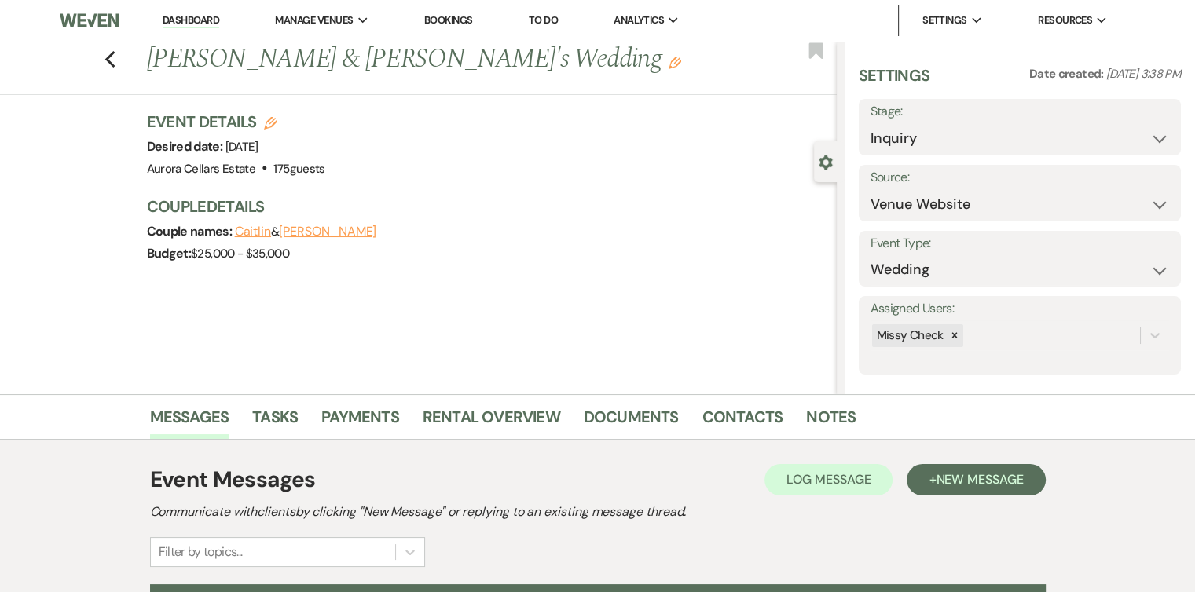
scroll to position [173, 0]
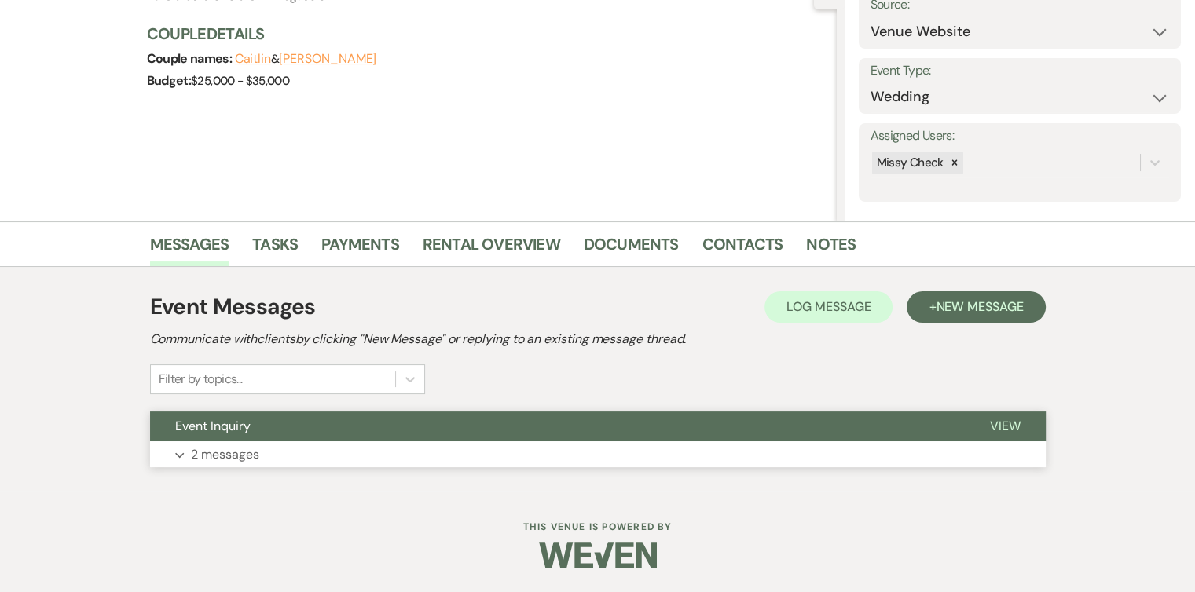
click at [361, 453] on button "Expand 2 messages" at bounding box center [597, 454] width 895 height 27
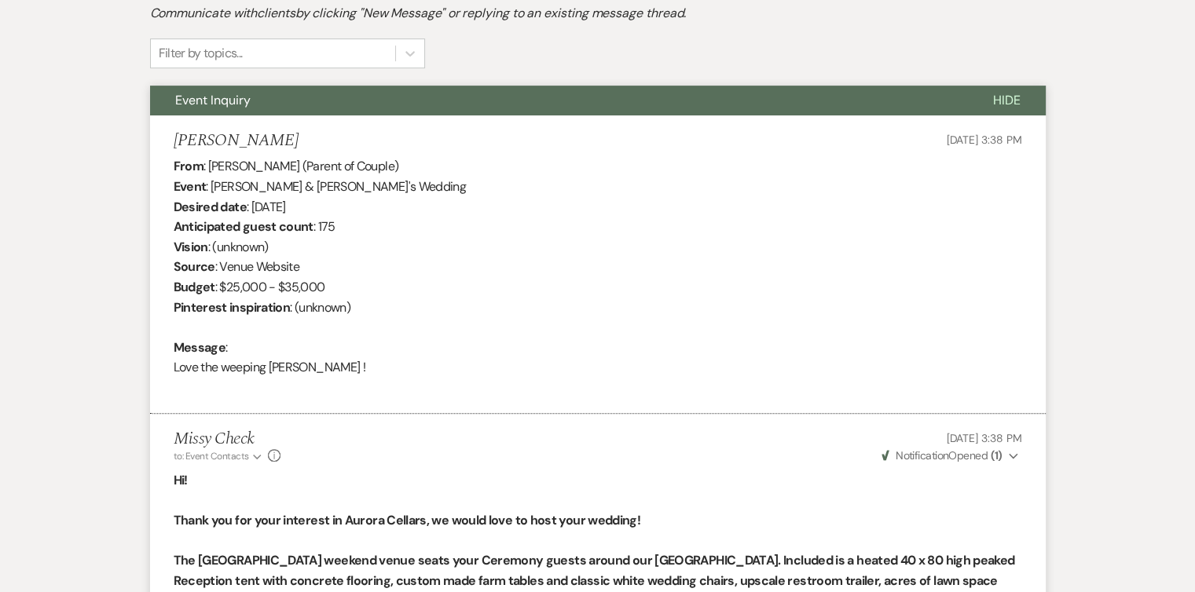
scroll to position [496, 0]
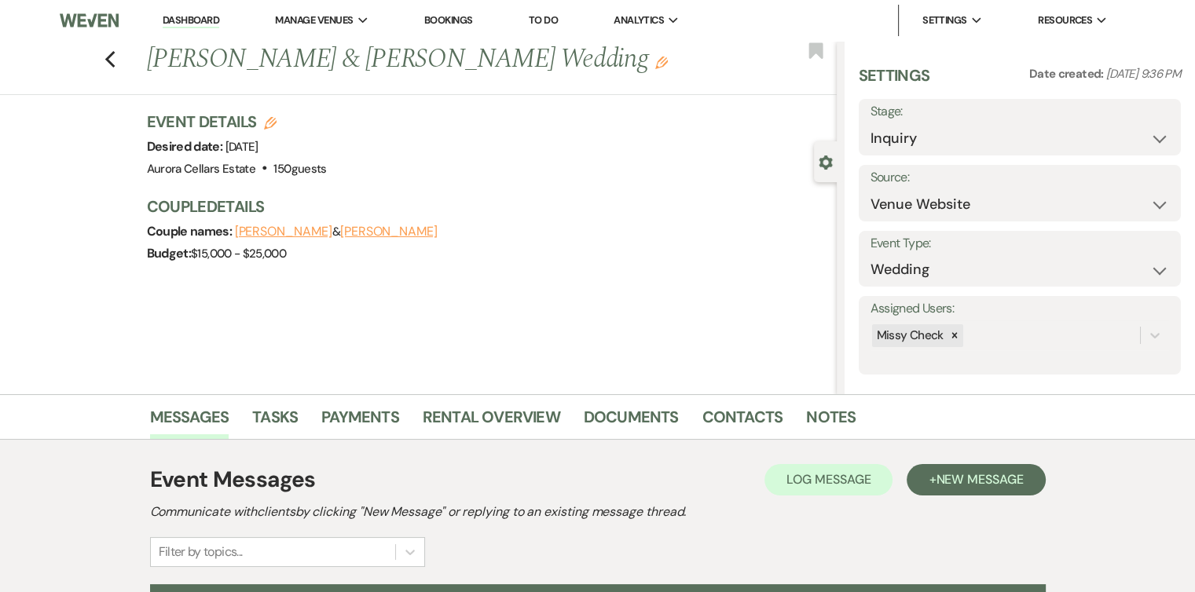
scroll to position [173, 0]
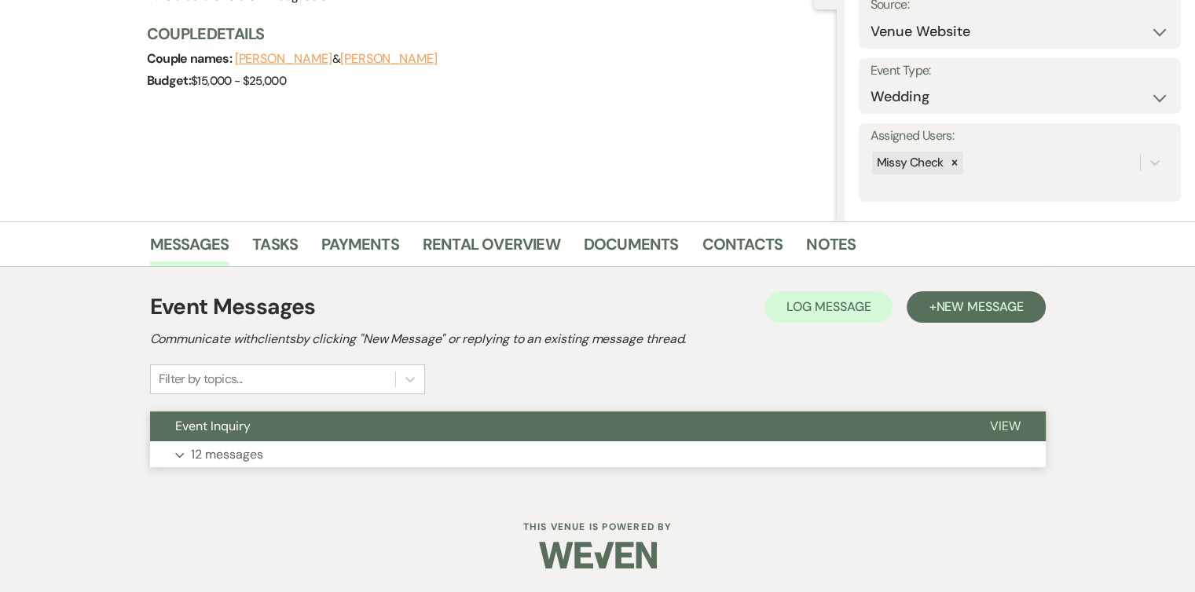
click at [365, 447] on button "Expand 12 messages" at bounding box center [597, 454] width 895 height 27
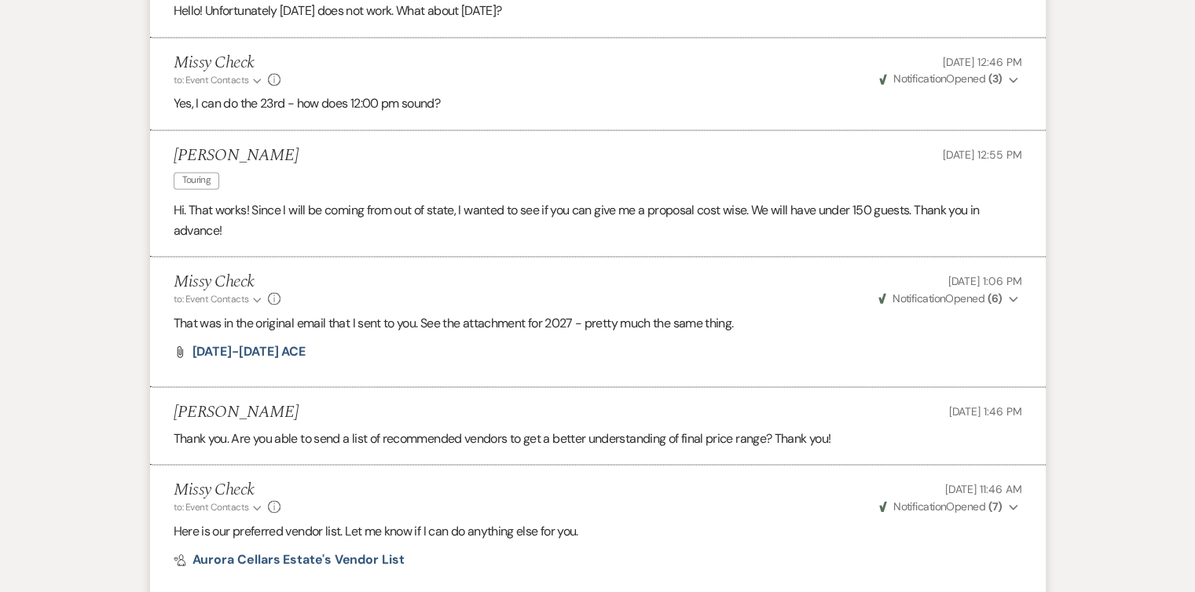
scroll to position [2387, 0]
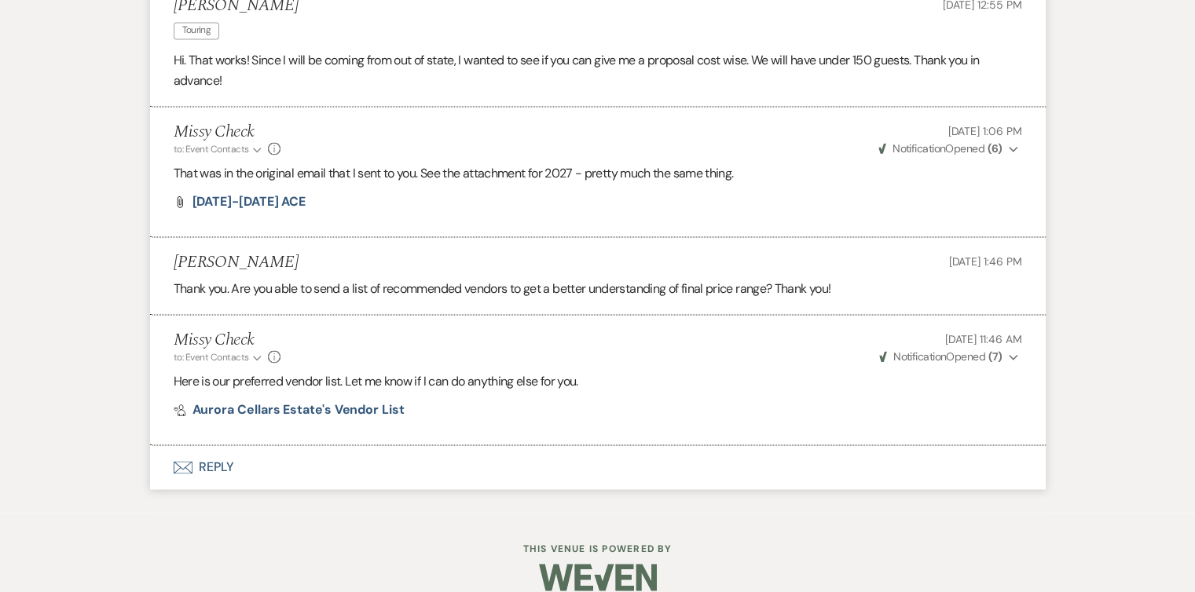
click at [210, 452] on button "Envelope Reply" at bounding box center [597, 467] width 895 height 44
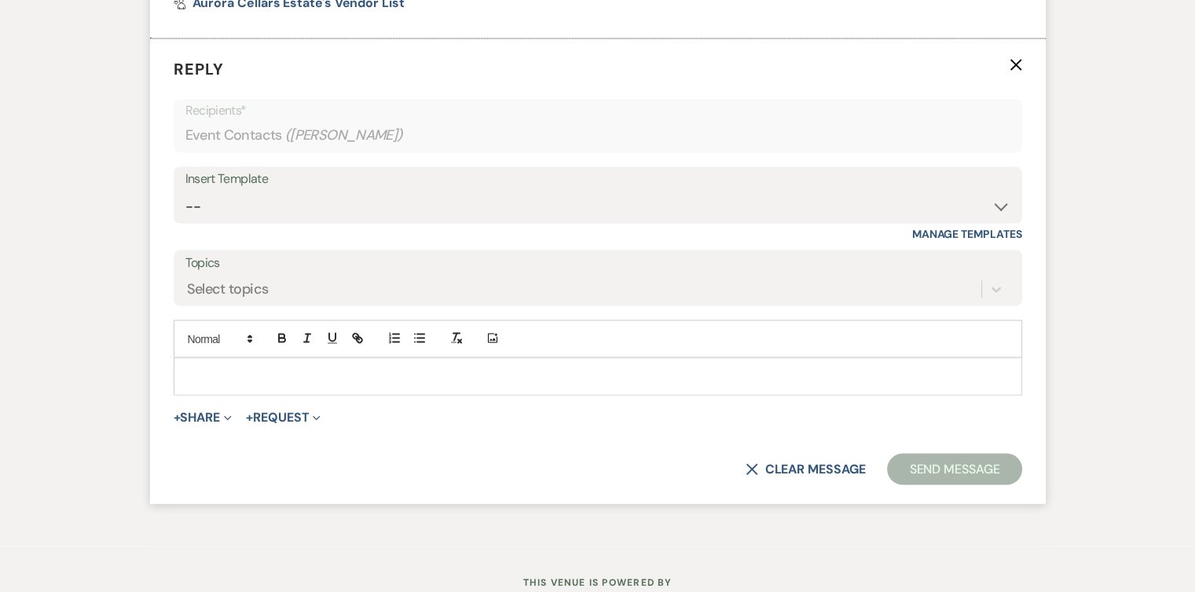
scroll to position [2826, 0]
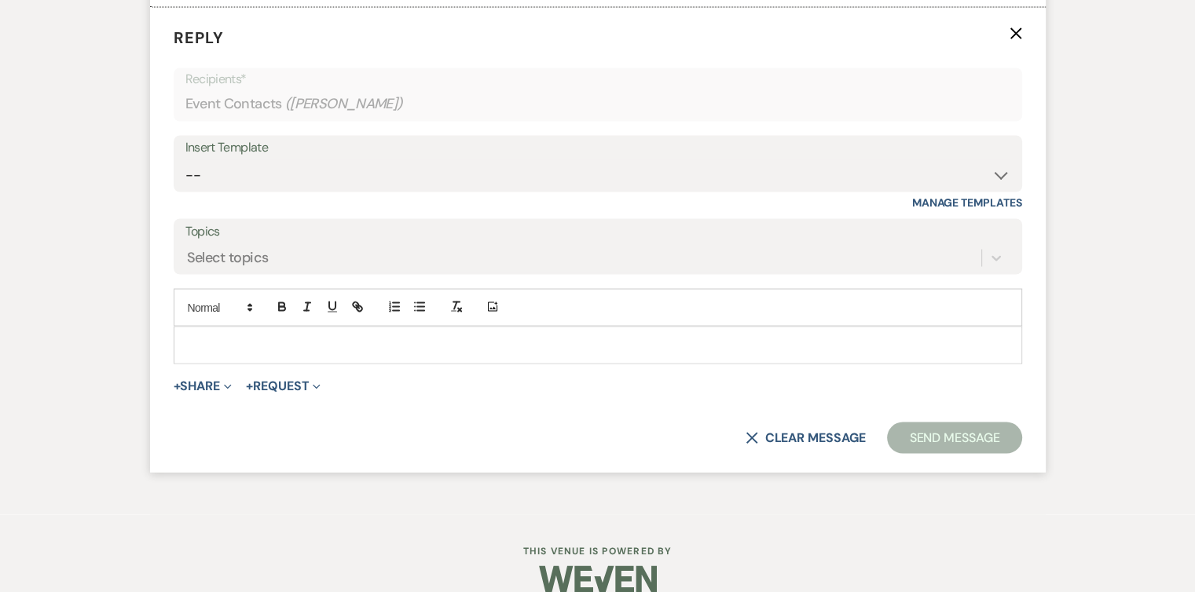
click at [202, 336] on p at bounding box center [597, 344] width 823 height 17
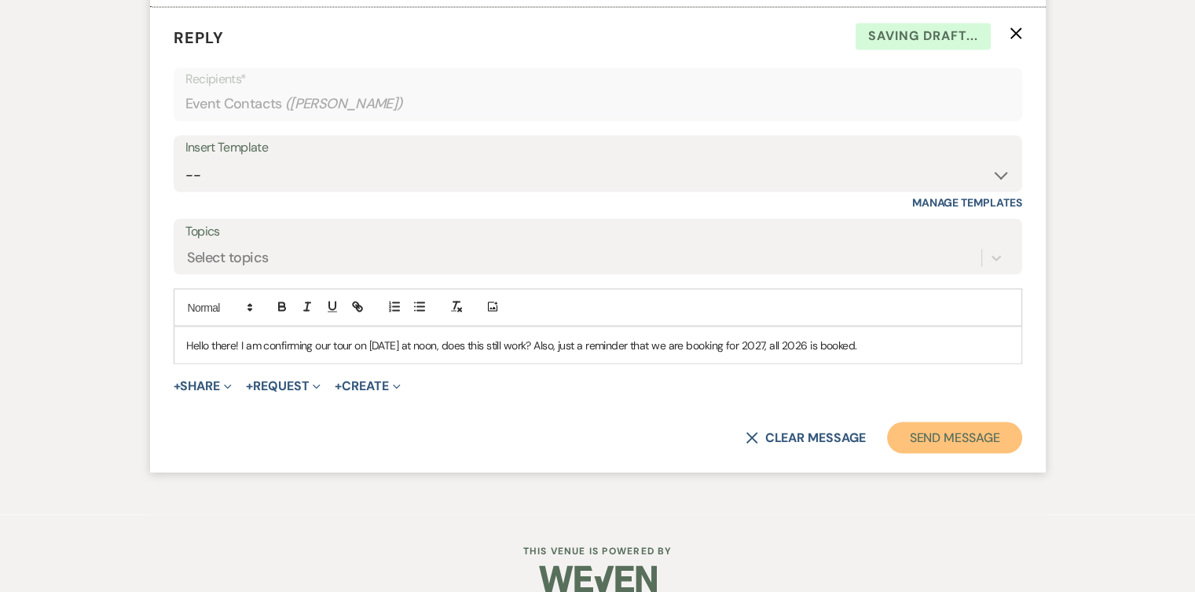
click at [978, 422] on button "Send Message" at bounding box center [954, 437] width 134 height 31
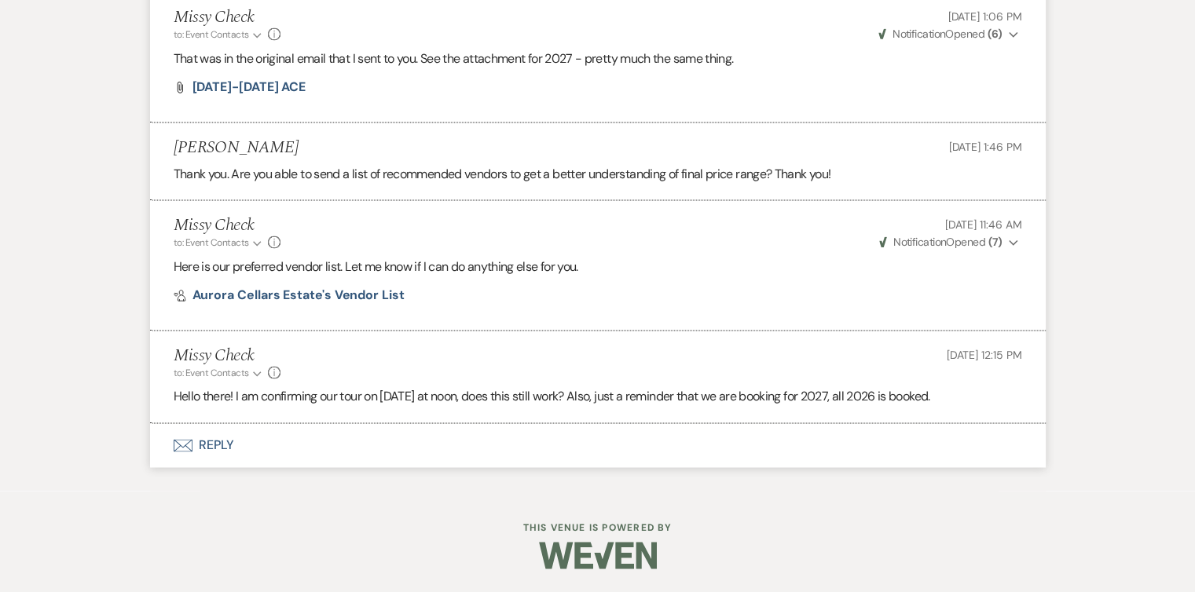
scroll to position [2479, 0]
